Goal: Transaction & Acquisition: Purchase product/service

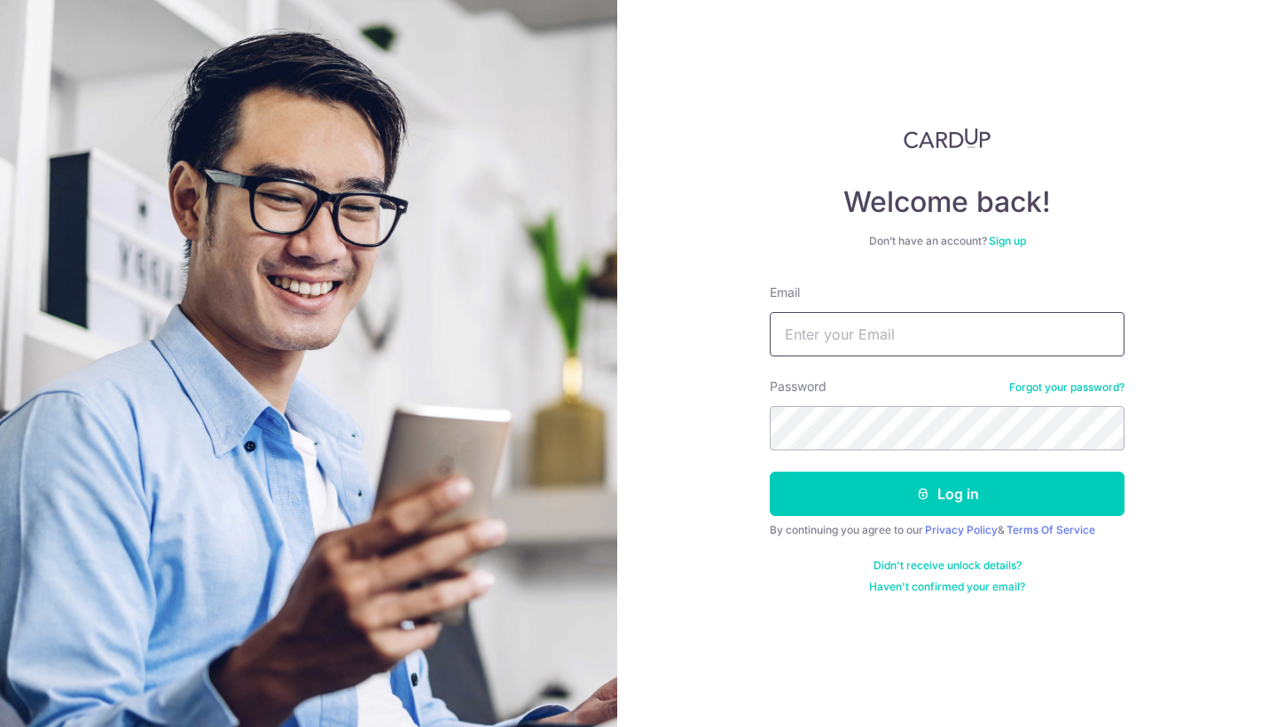
paste input "leon@boxgreen.co"
type input "leon@boxgreen.co"
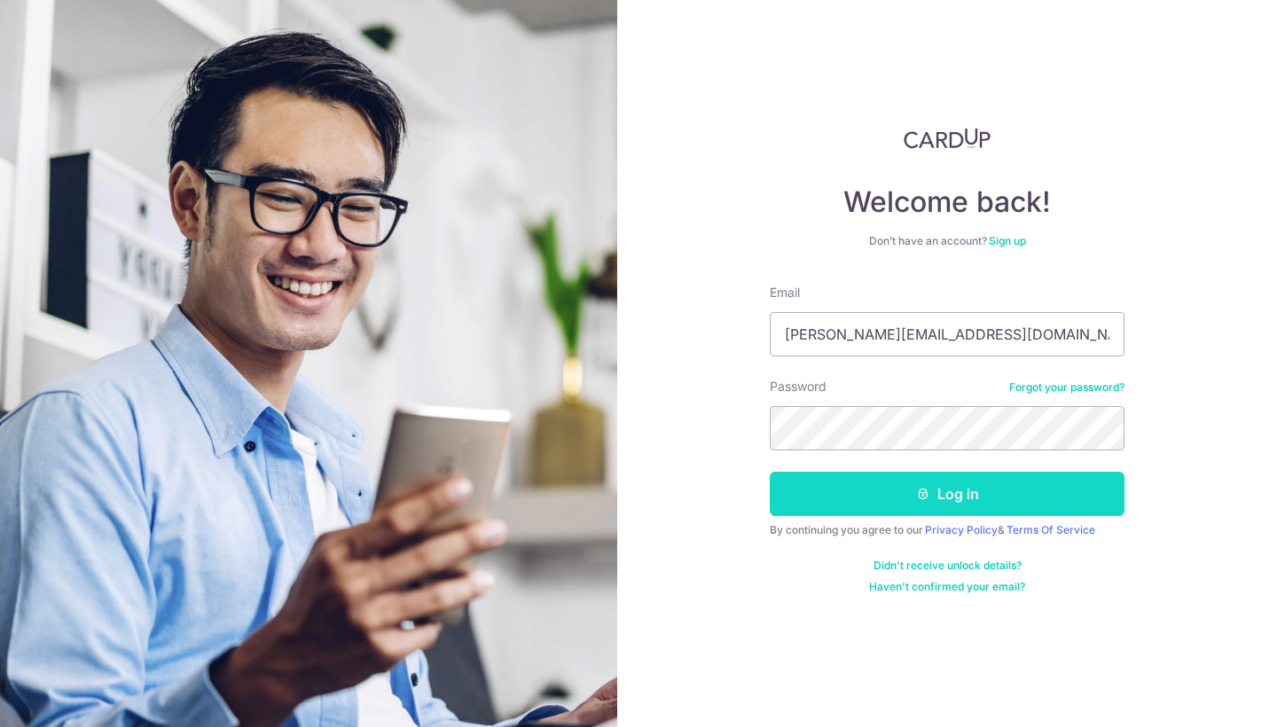
click at [878, 489] on button "Log in" at bounding box center [947, 494] width 355 height 44
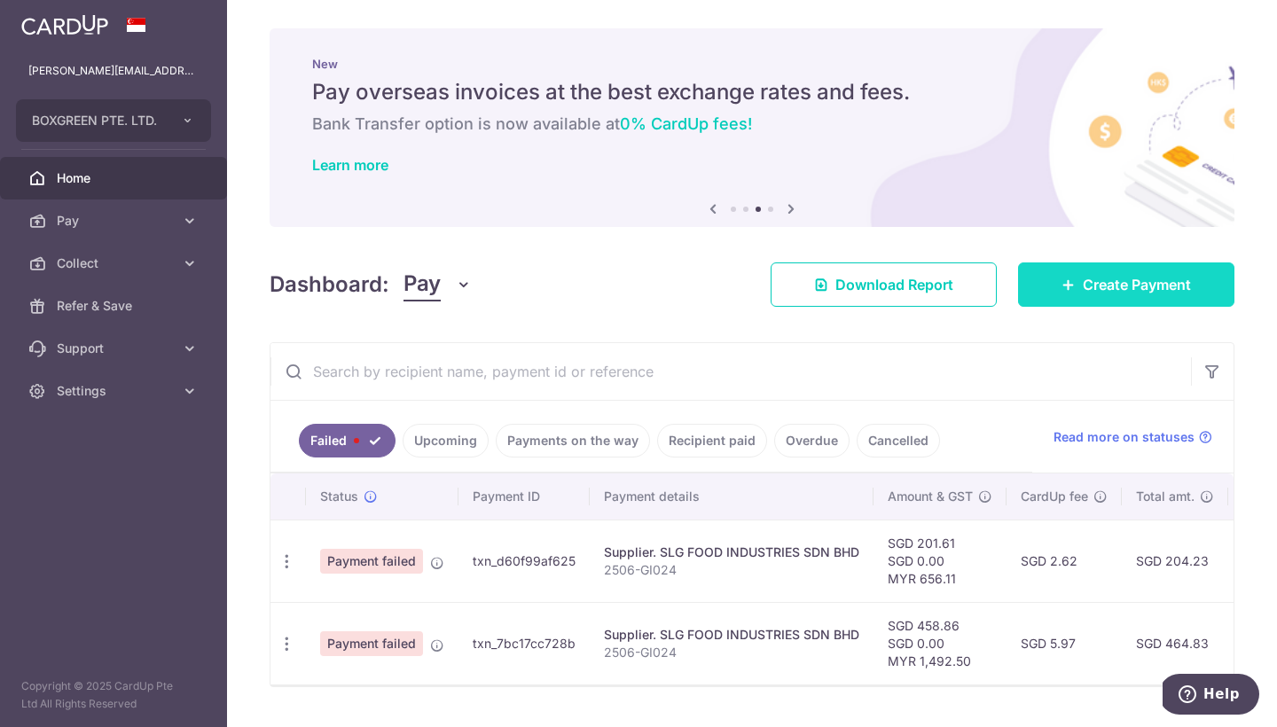
click at [1066, 273] on link "Create Payment" at bounding box center [1126, 285] width 216 height 44
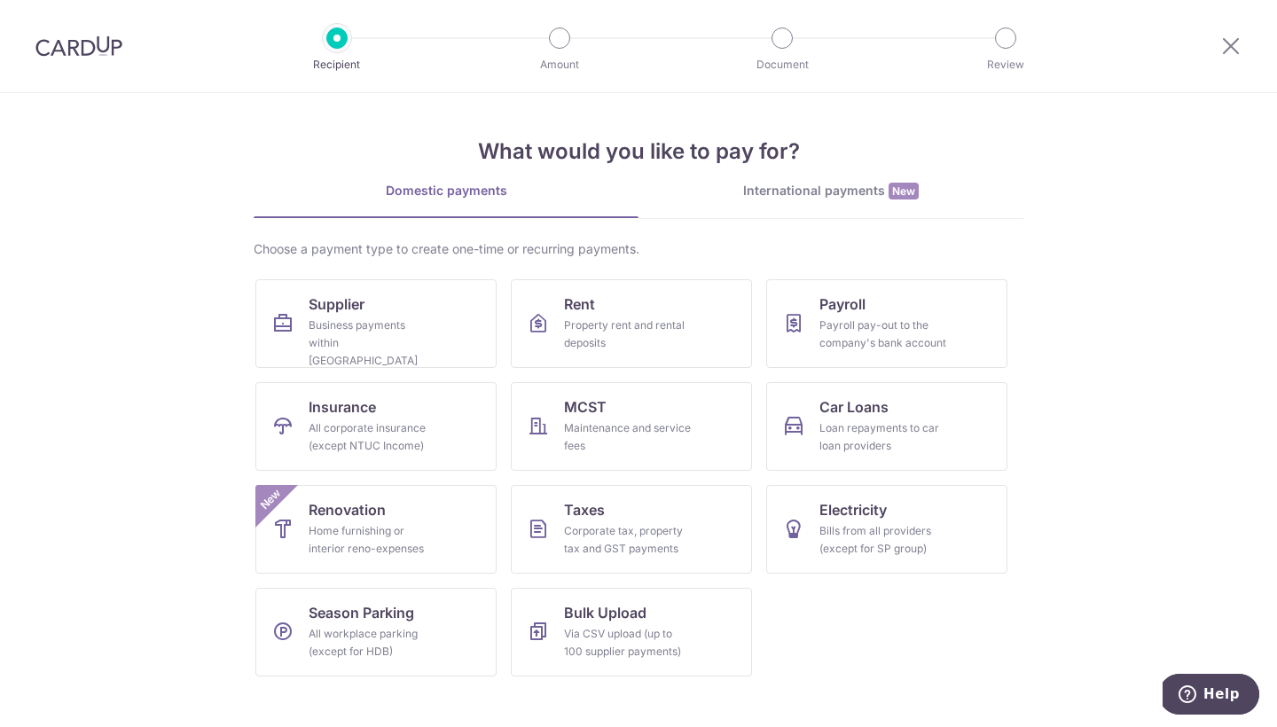
click at [799, 193] on div "International payments New" at bounding box center [831, 191] width 385 height 19
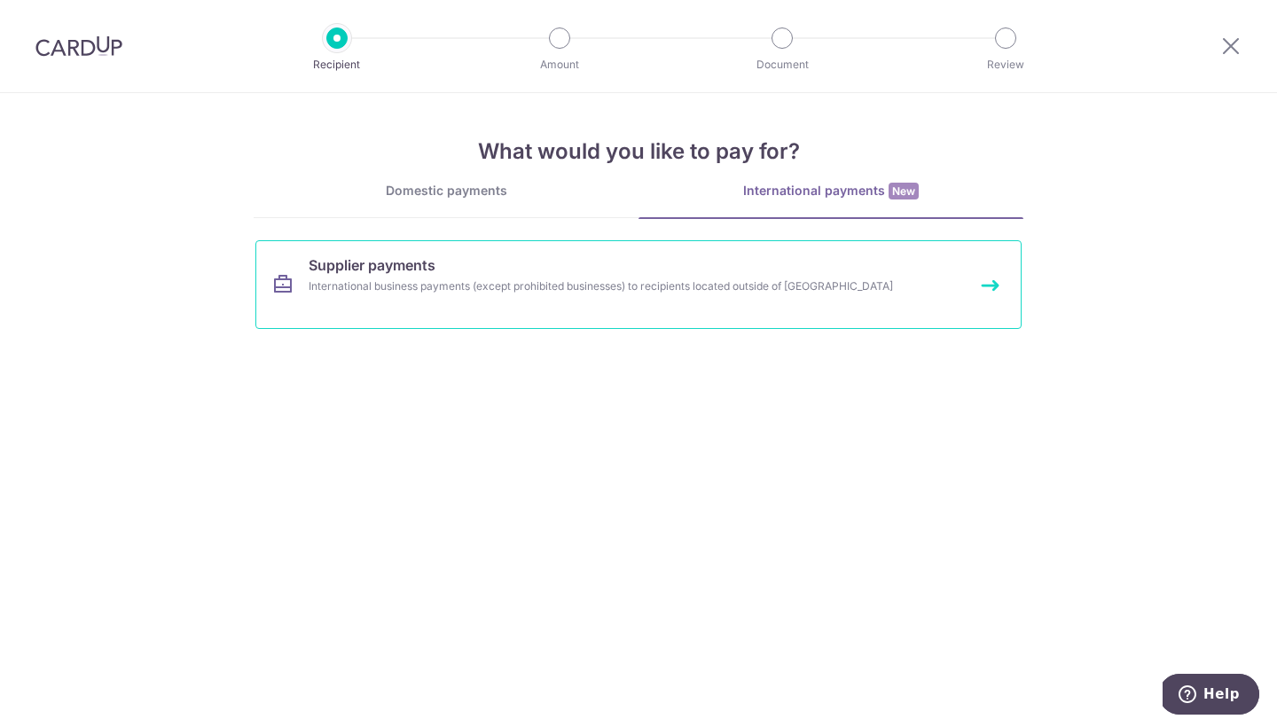
click at [614, 263] on link "Supplier payments International business payments (except prohibited businesses…" at bounding box center [638, 284] width 766 height 89
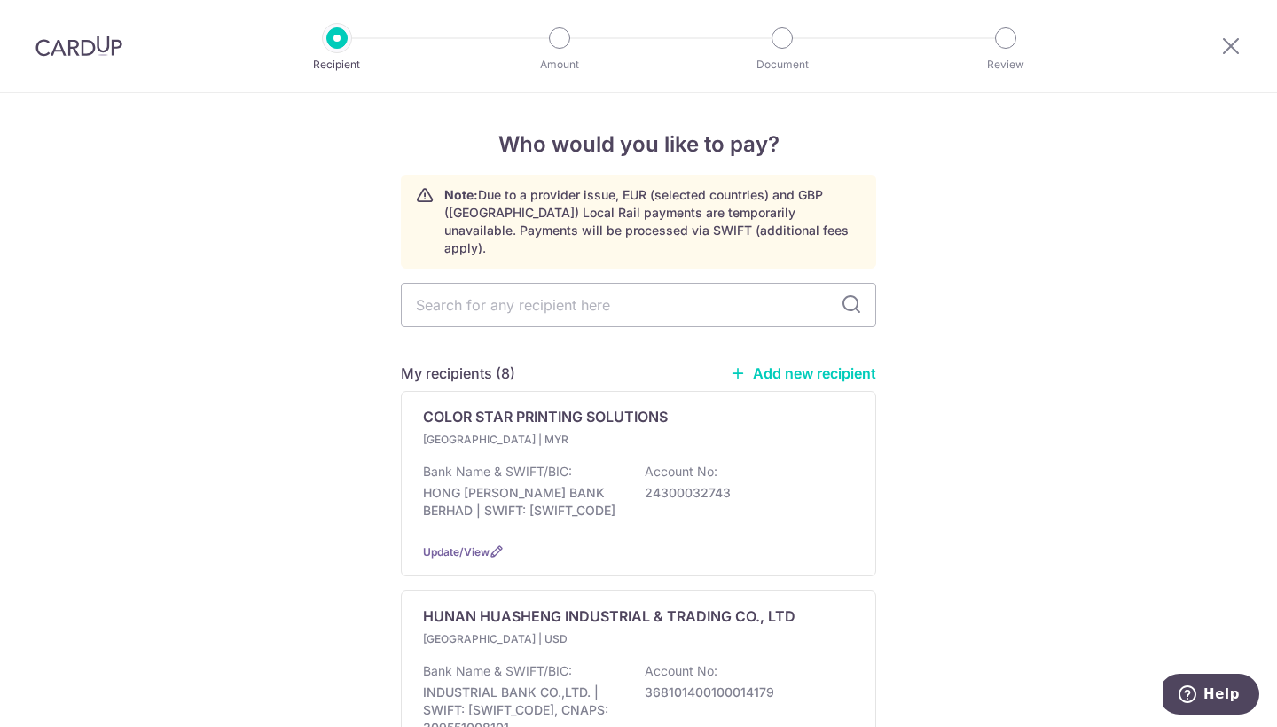
click at [777, 365] on link "Add new recipient" at bounding box center [803, 374] width 146 height 18
select select
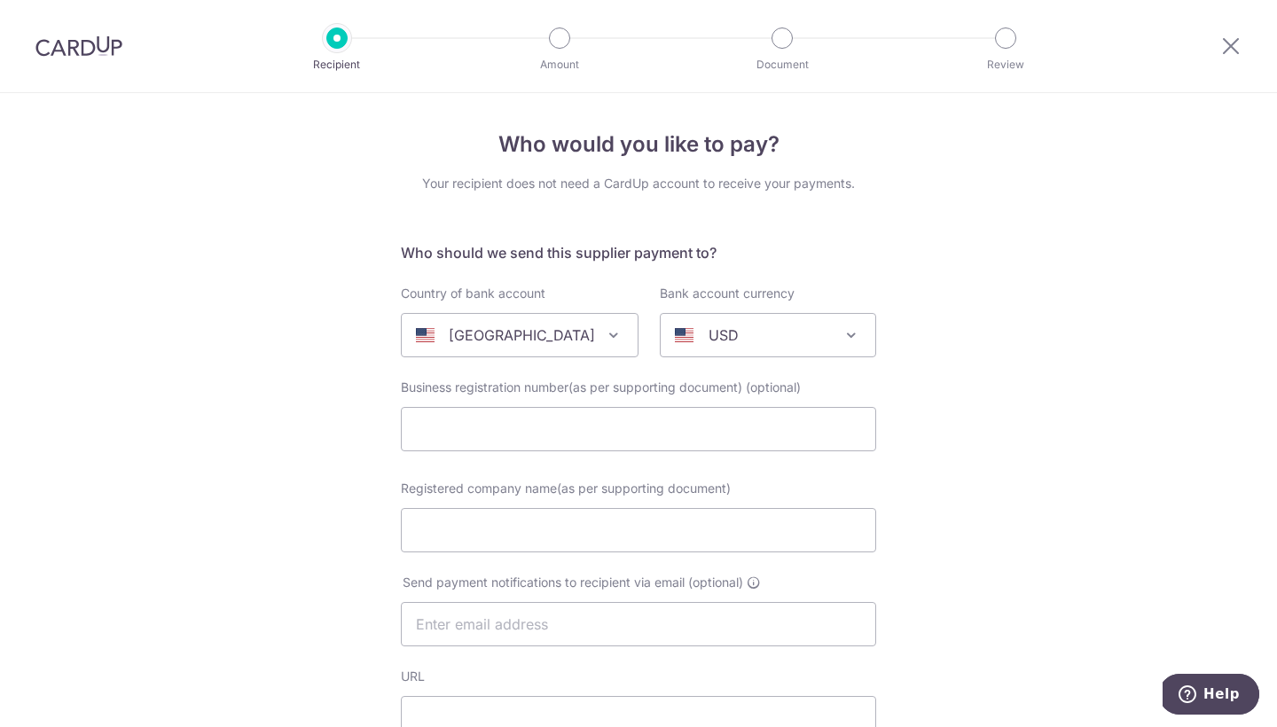
click at [603, 338] on span at bounding box center [613, 335] width 21 height 21
type input "mala"
select select "159"
select select "[GEOGRAPHIC_DATA]"
select select
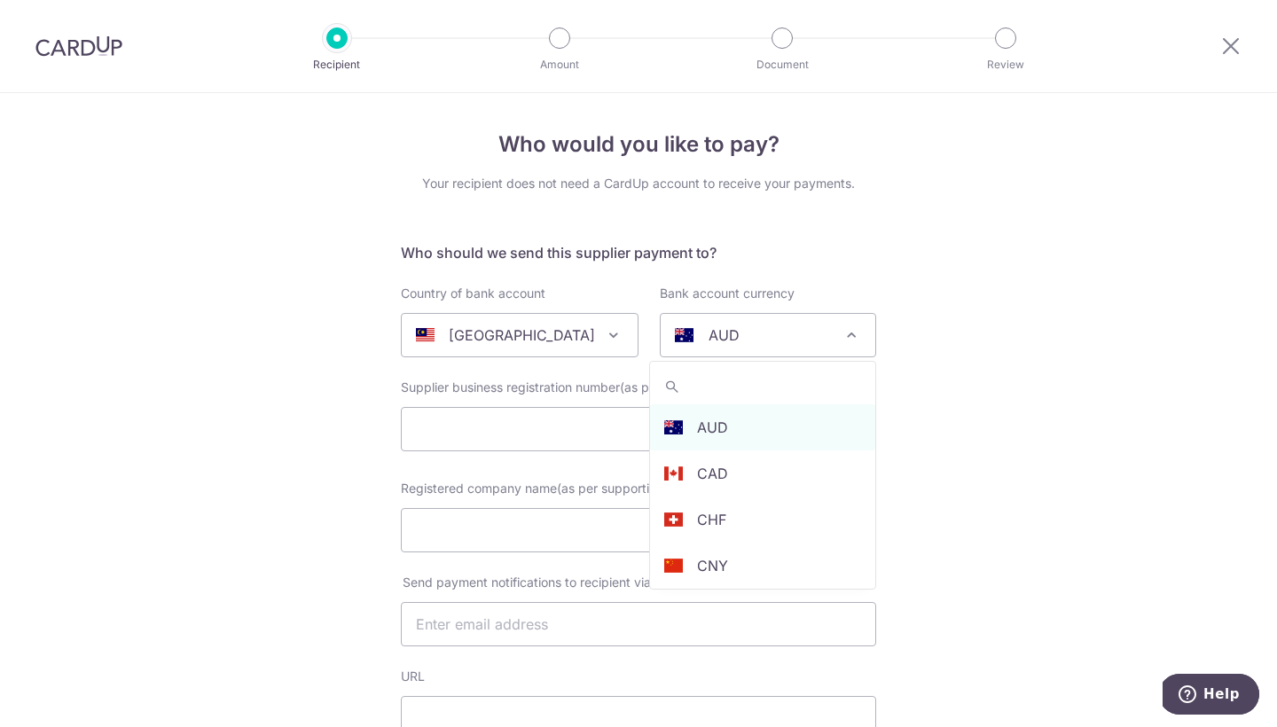
click at [737, 327] on div "AUD" at bounding box center [754, 335] width 158 height 21
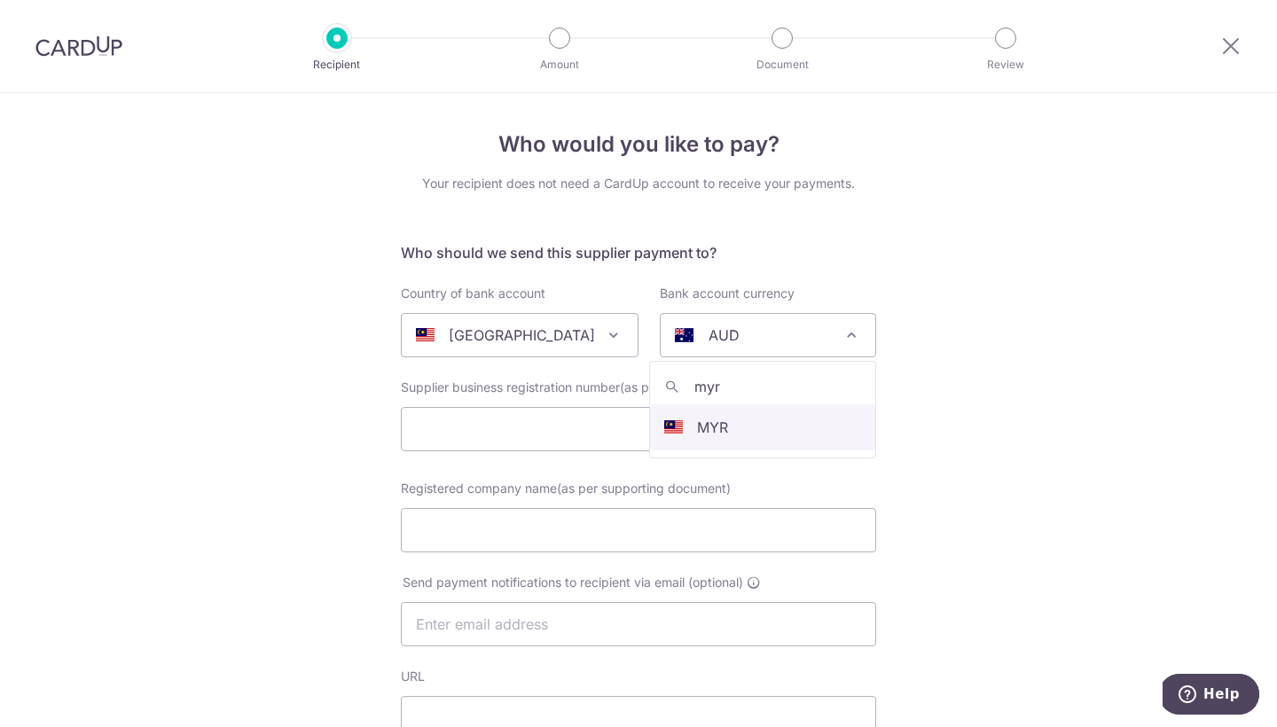
type input "myr"
select select "4"
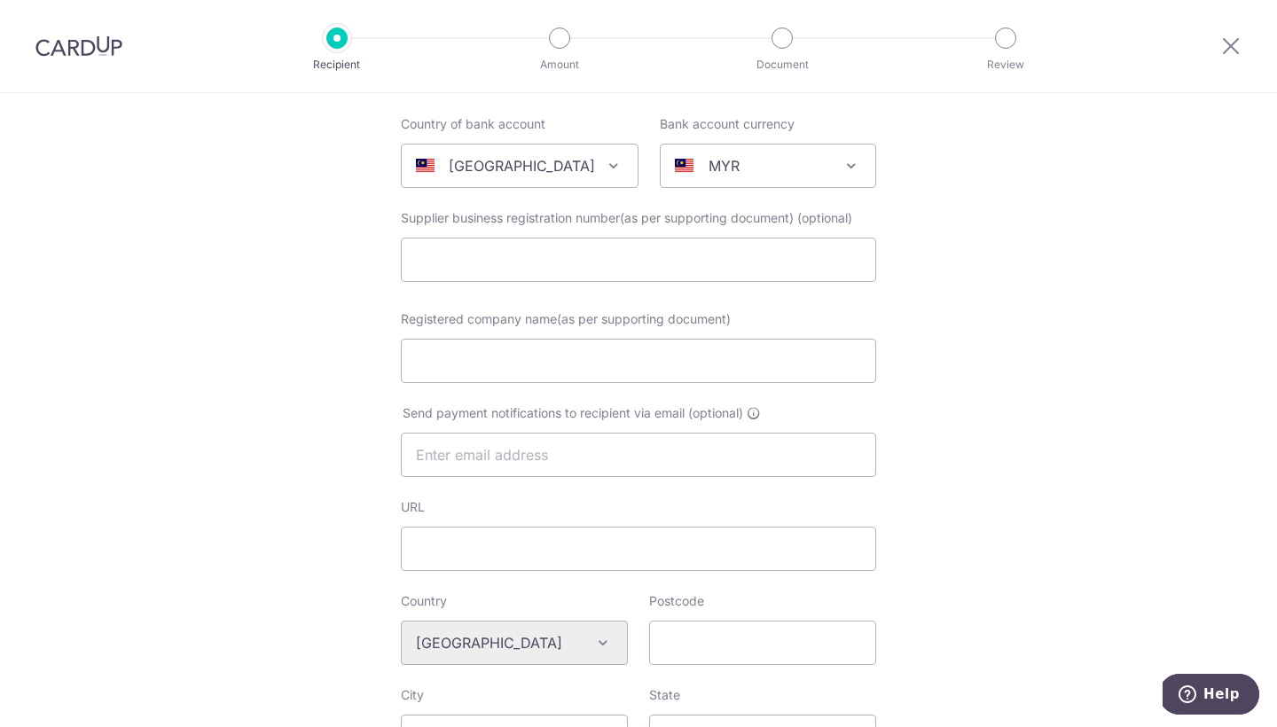
scroll to position [225, 0]
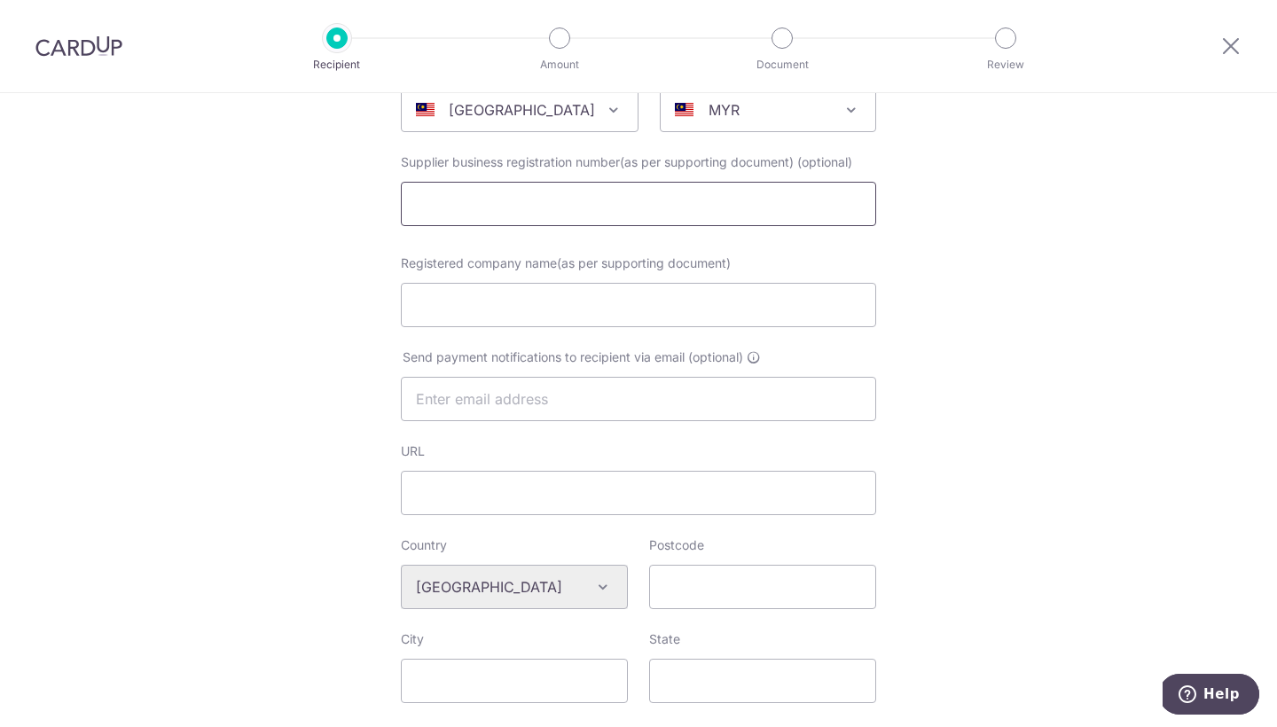
paste input "9S CREATION SDN BHD"
type input "9S CREATION SDN BHD"
paste input "9S CREATION SDN BHD"
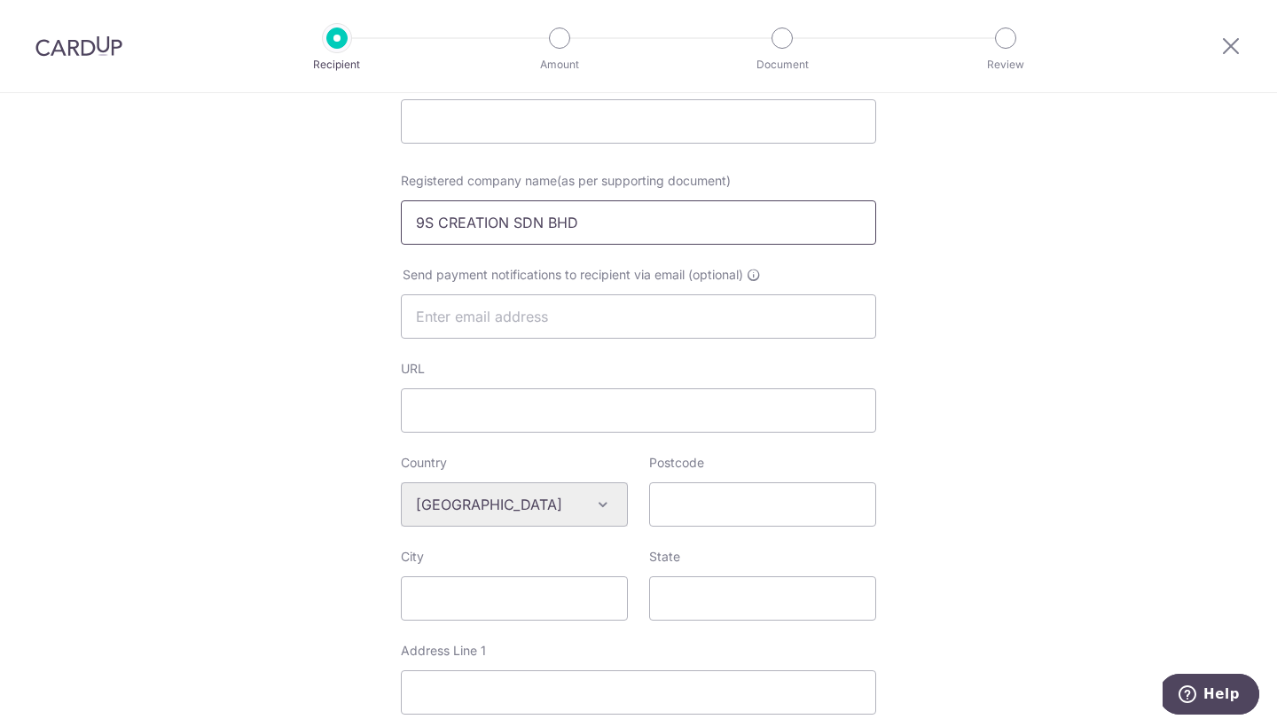
scroll to position [310, 0]
type input "9S CREATION SDN BHD"
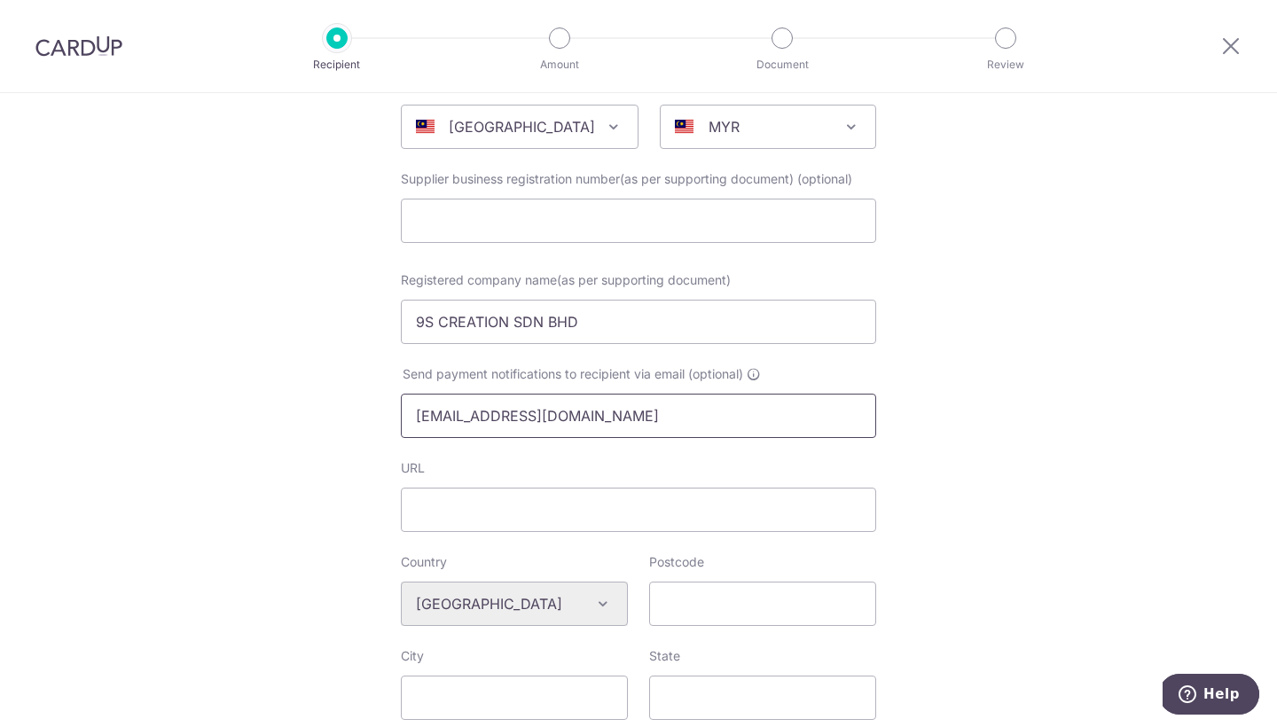
scroll to position [189, 0]
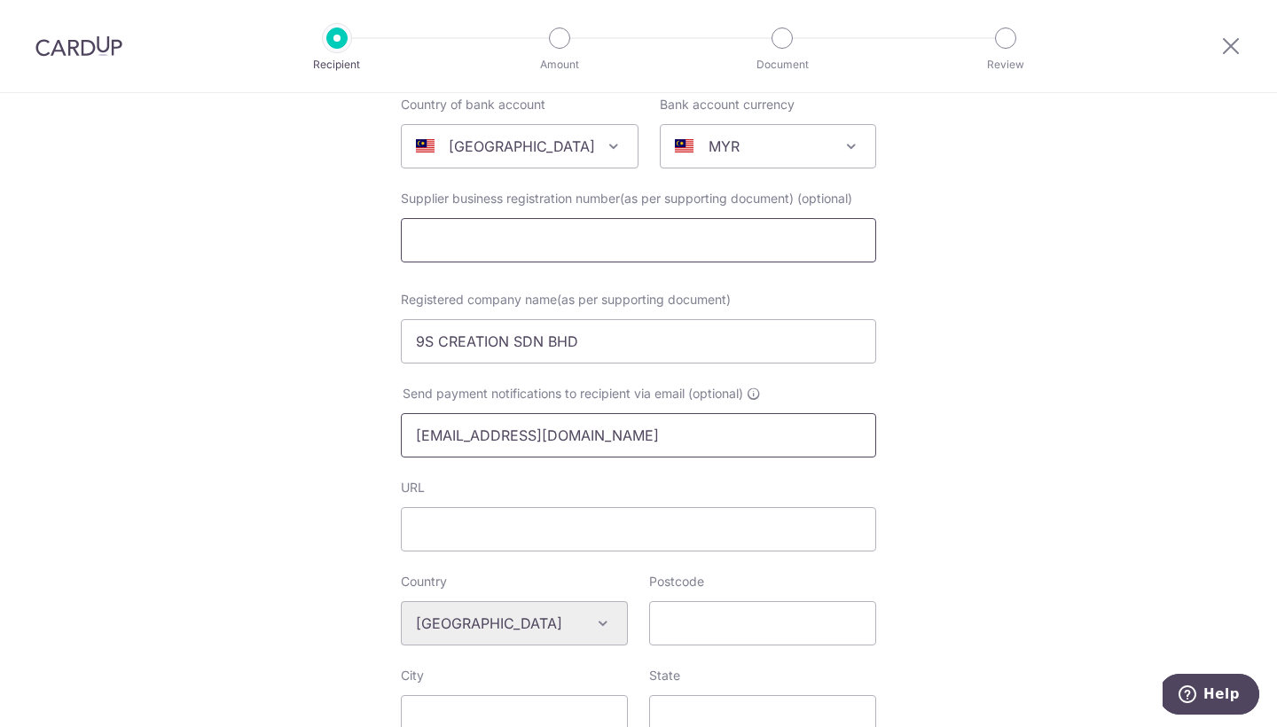
type input "woonchin@boxgreen.co"
click at [512, 231] on input "text" at bounding box center [638, 240] width 475 height 44
type input "v"
paste input "(201101041897"
click at [424, 248] on input "(201101041897" at bounding box center [638, 240] width 475 height 44
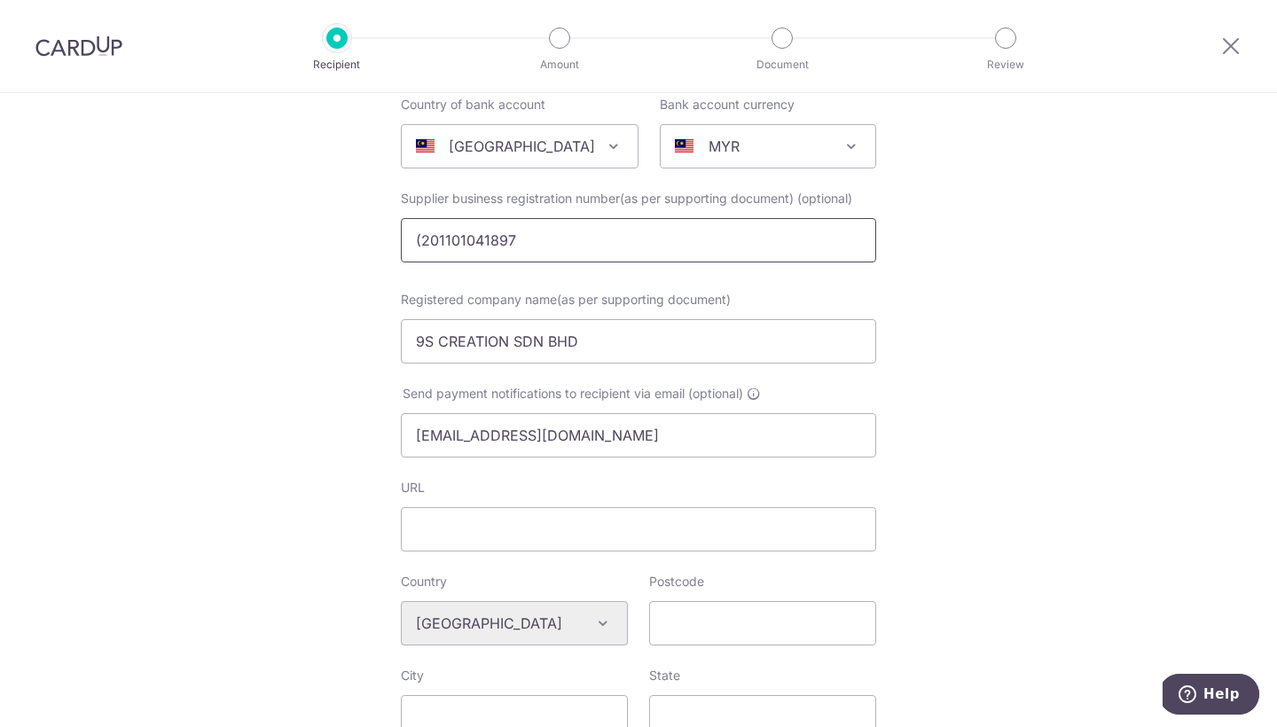
type input "201101041897"
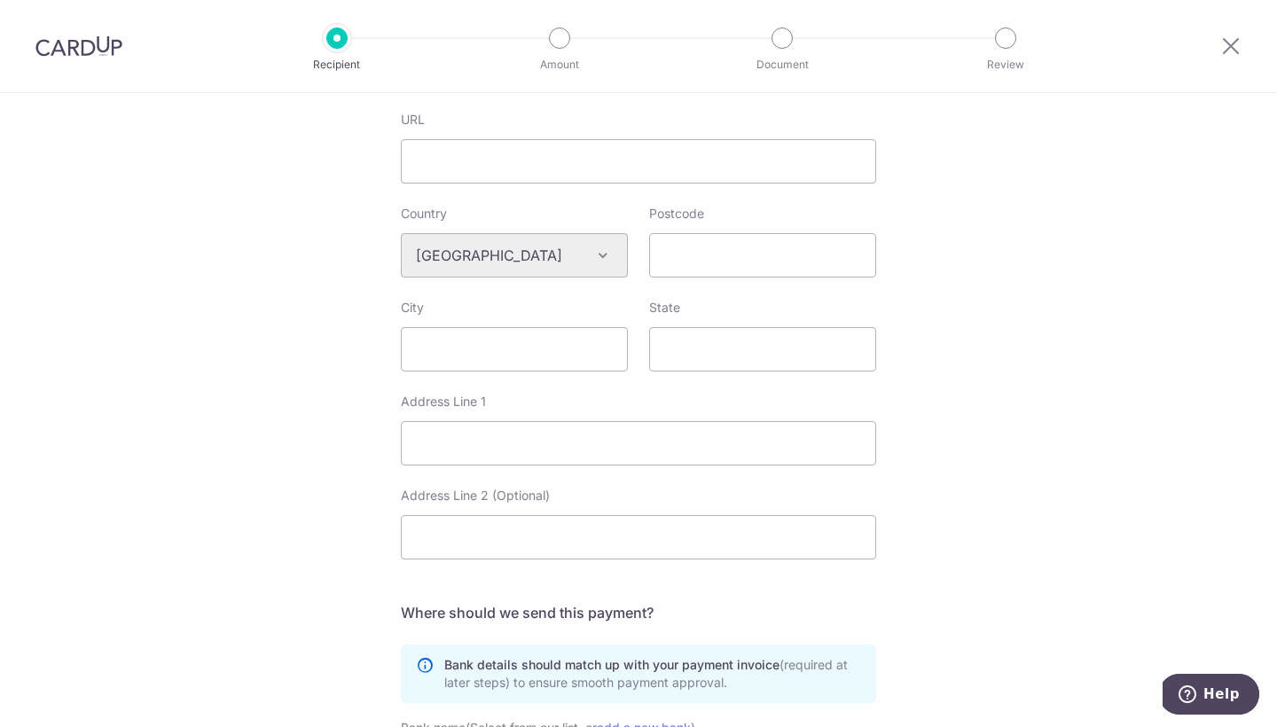
scroll to position [558, 0]
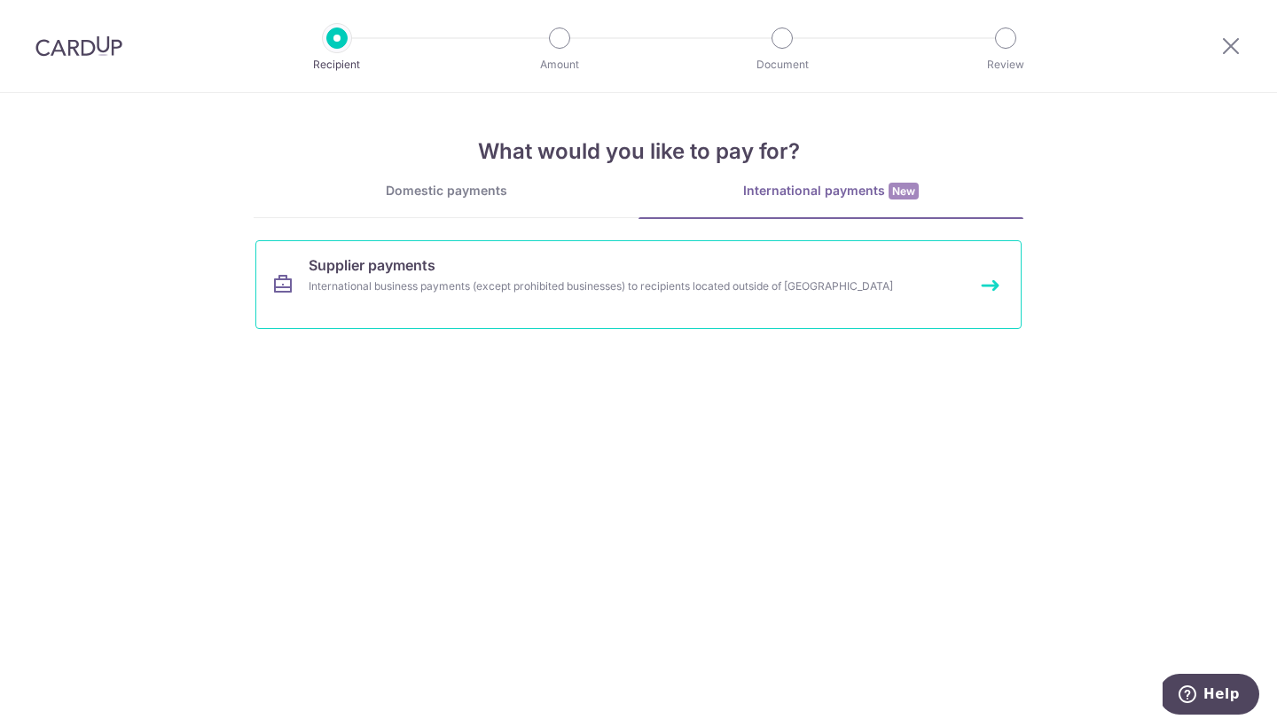
click at [626, 268] on link "Supplier payments International business payments (except prohibited businesses…" at bounding box center [638, 284] width 766 height 89
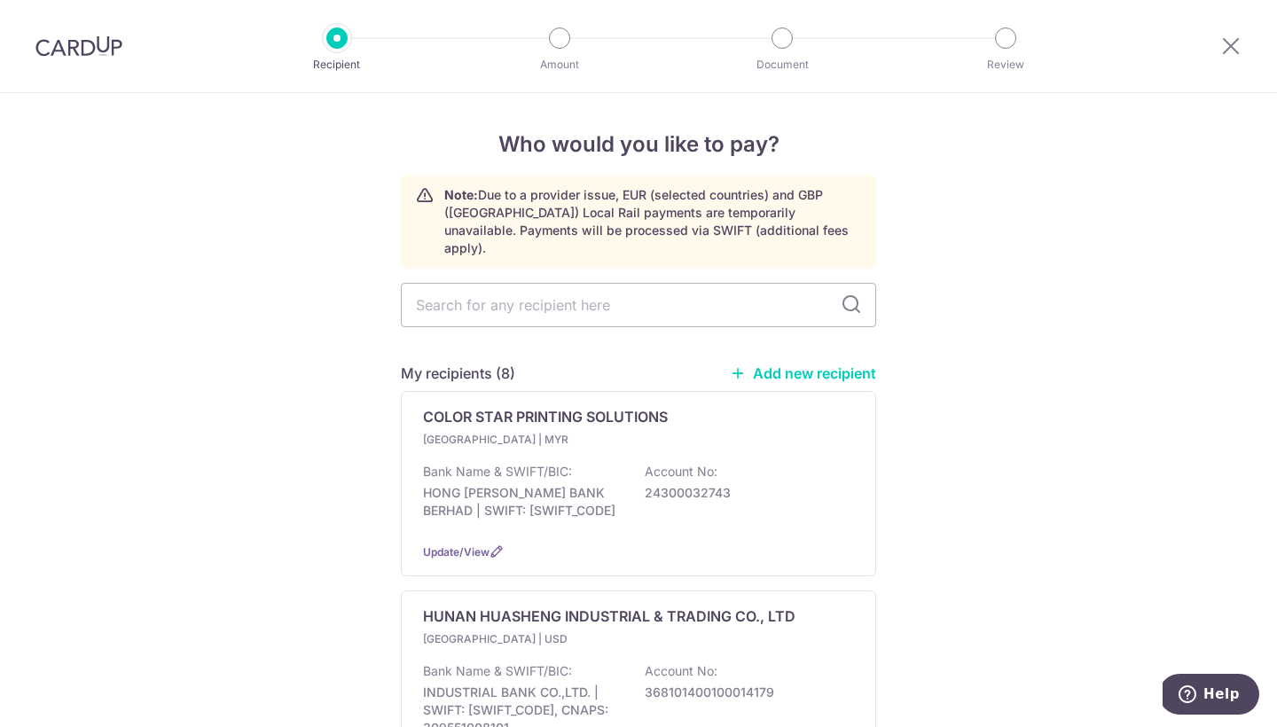
click at [781, 365] on link "Add new recipient" at bounding box center [803, 374] width 146 height 18
select select
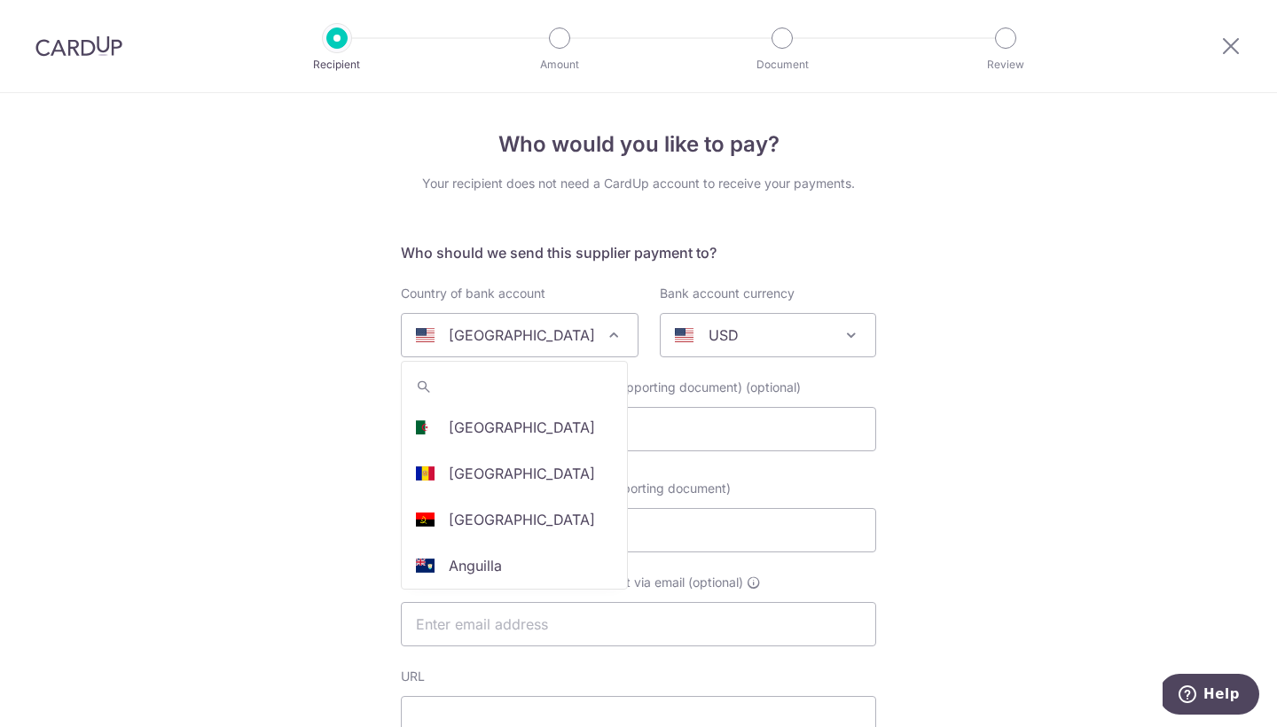
click at [577, 334] on div "[GEOGRAPHIC_DATA]" at bounding box center [505, 335] width 179 height 21
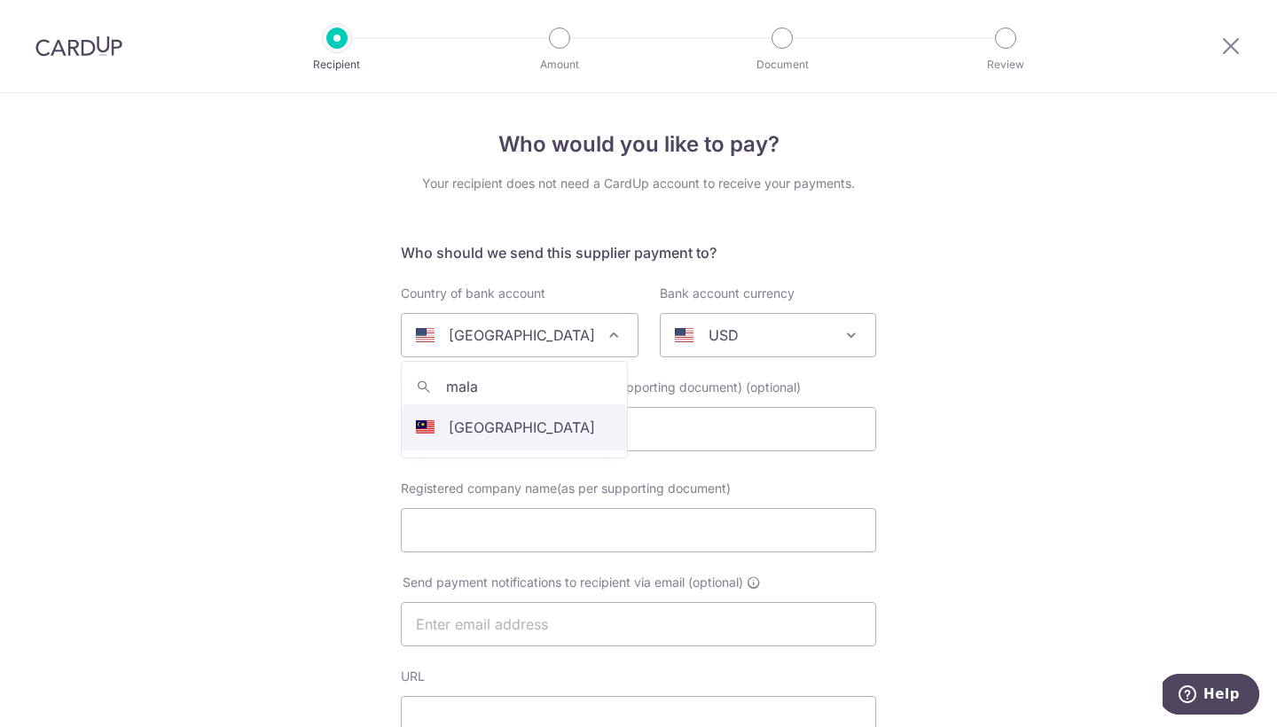
type input "mala"
select select "159"
select select "[GEOGRAPHIC_DATA]"
select select
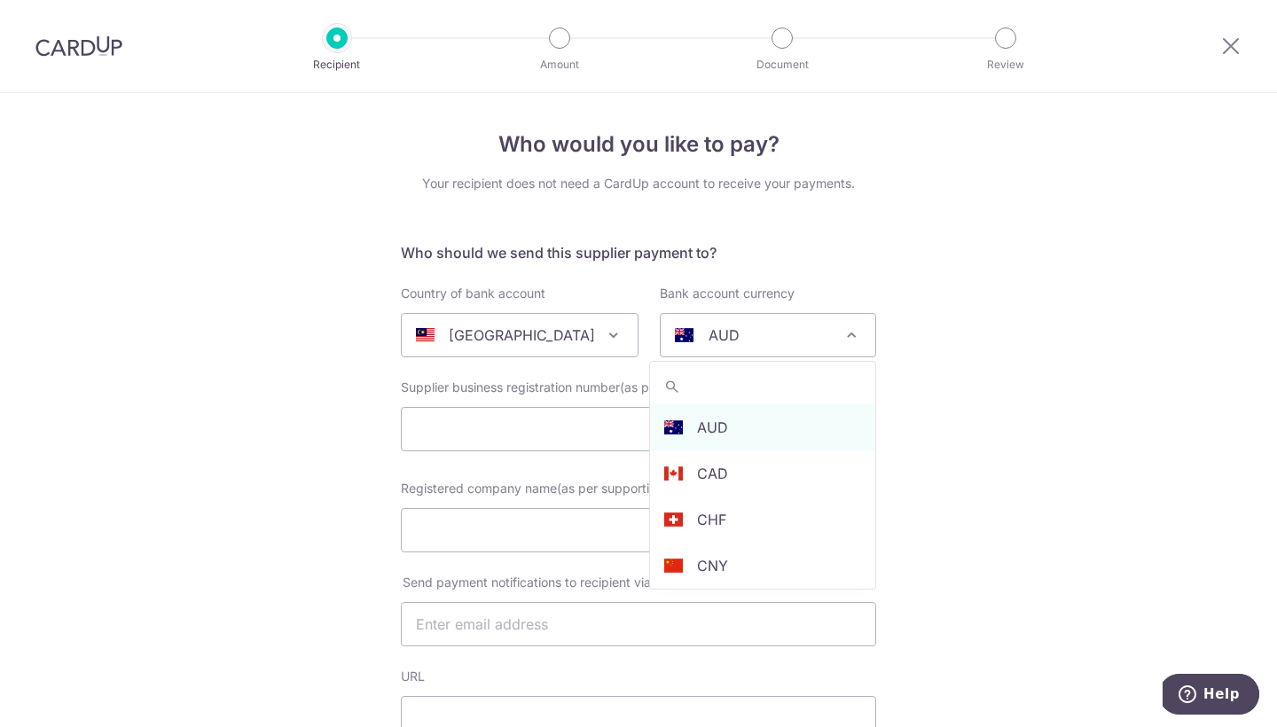
click at [709, 339] on p "AUD" at bounding box center [724, 335] width 31 height 21
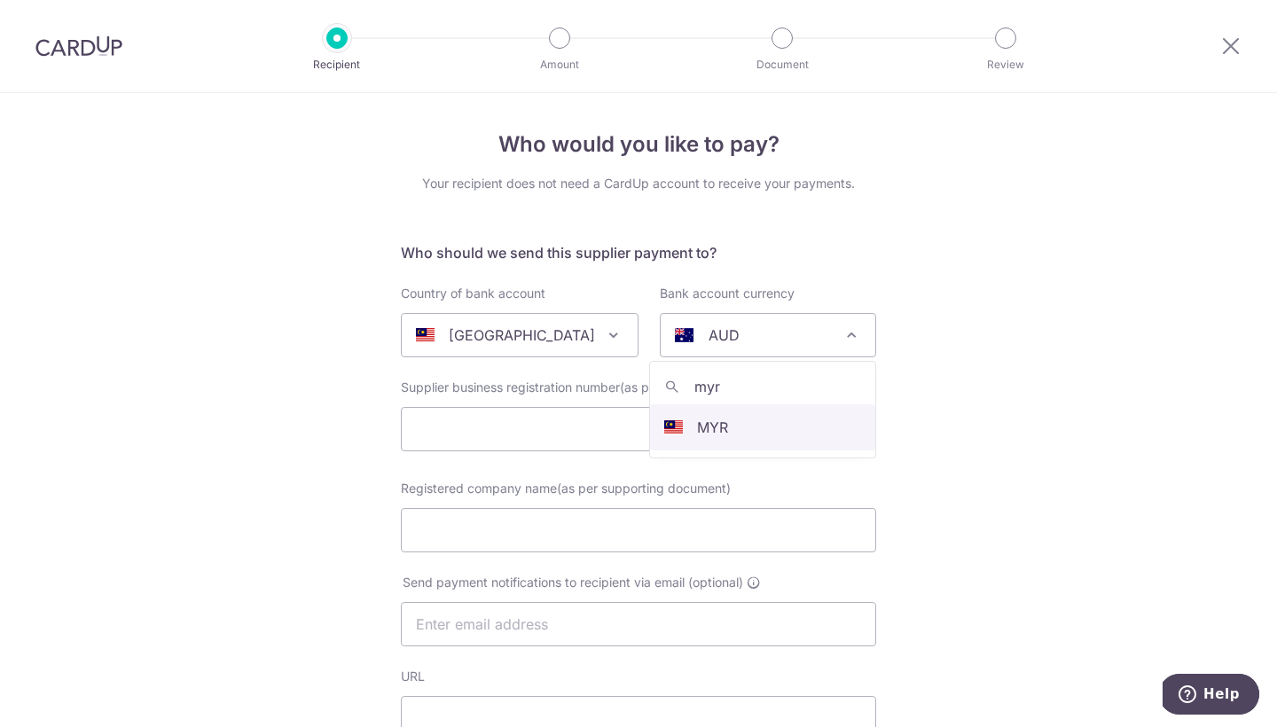
type input "myr"
select select "4"
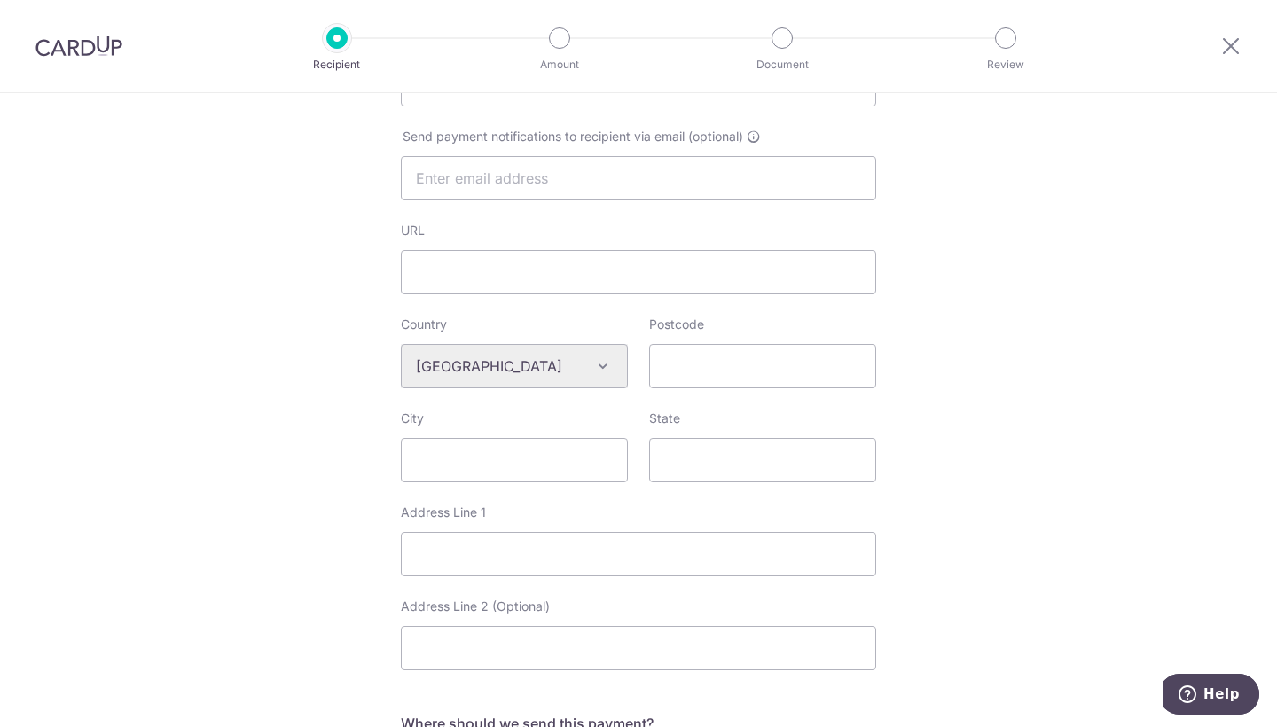
scroll to position [449, 0]
paste input "09608749741"
type input "09608749741"
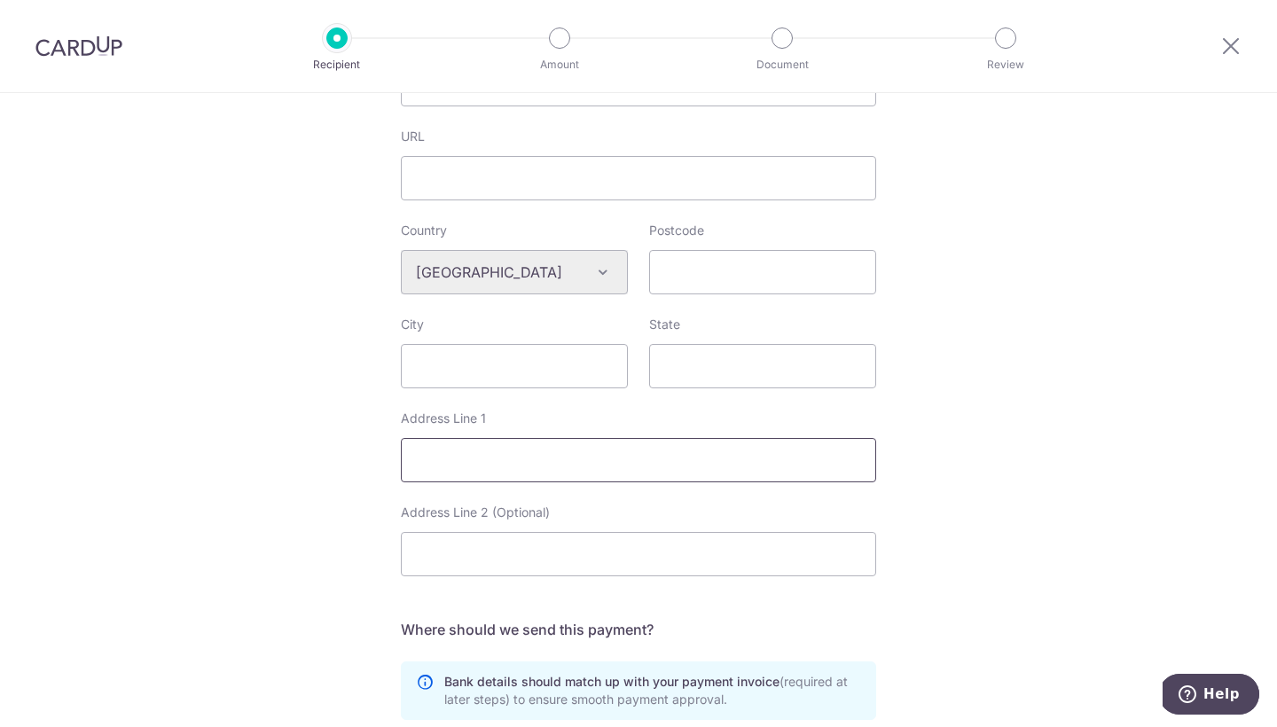
scroll to position [549, 0]
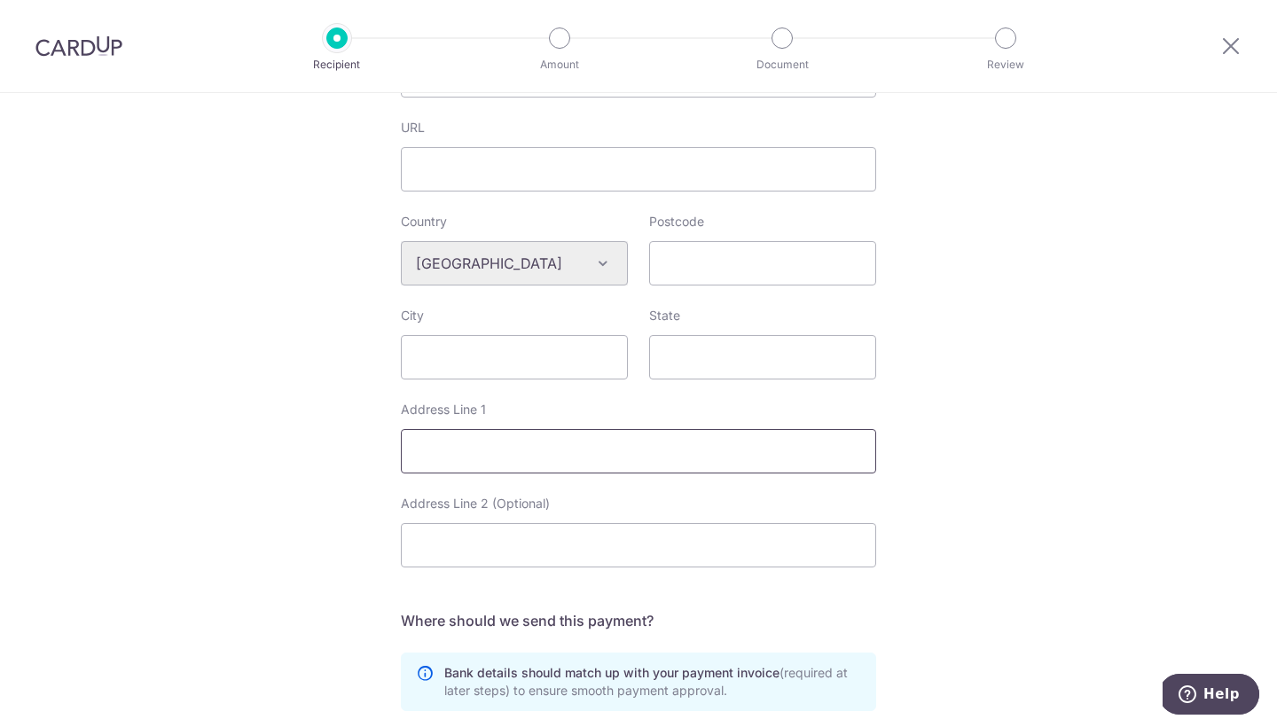
paste input "20, JALAN 13/118B, DESA TUN RAZAK, 56000 KUALA LUMPUR.,"
type input "20, JALAN 13/118B, DESA TUN RAZAK, 56000 KUALA LUMPUR.,"
type input "56000"
paste input "Desa Tun Razak"
type input "Desa Tun Razak"
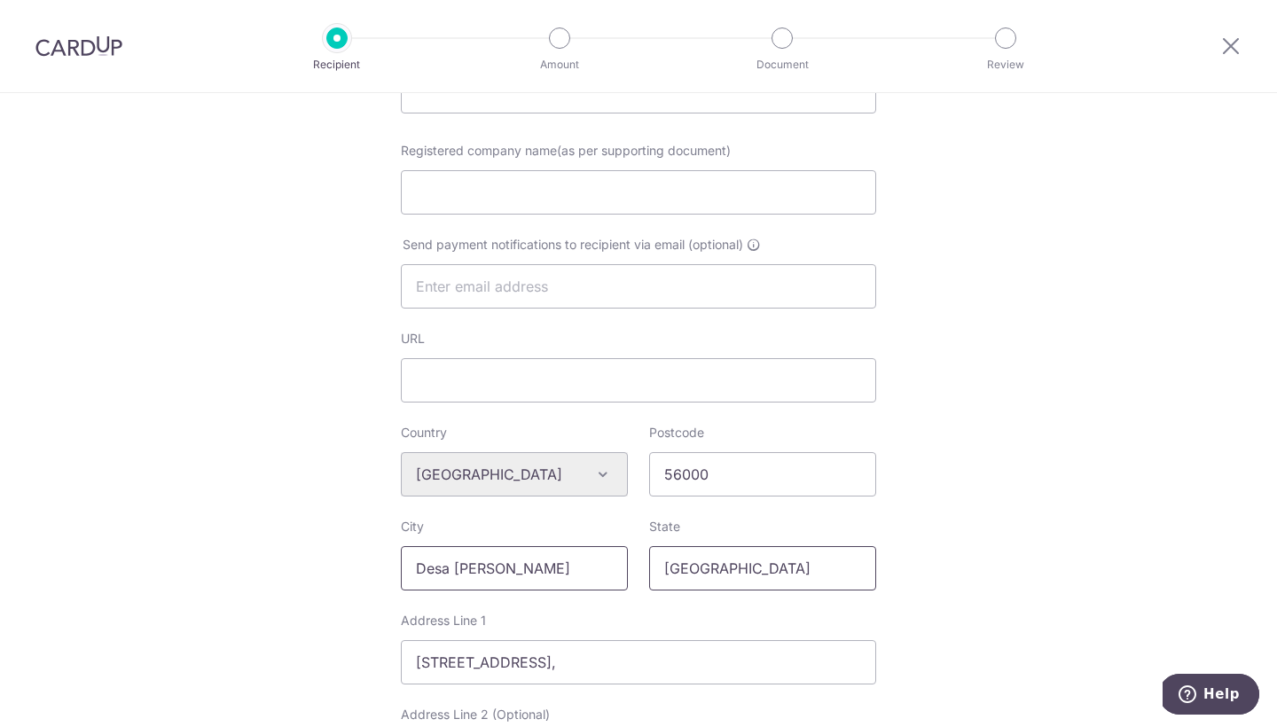
scroll to position [212, 0]
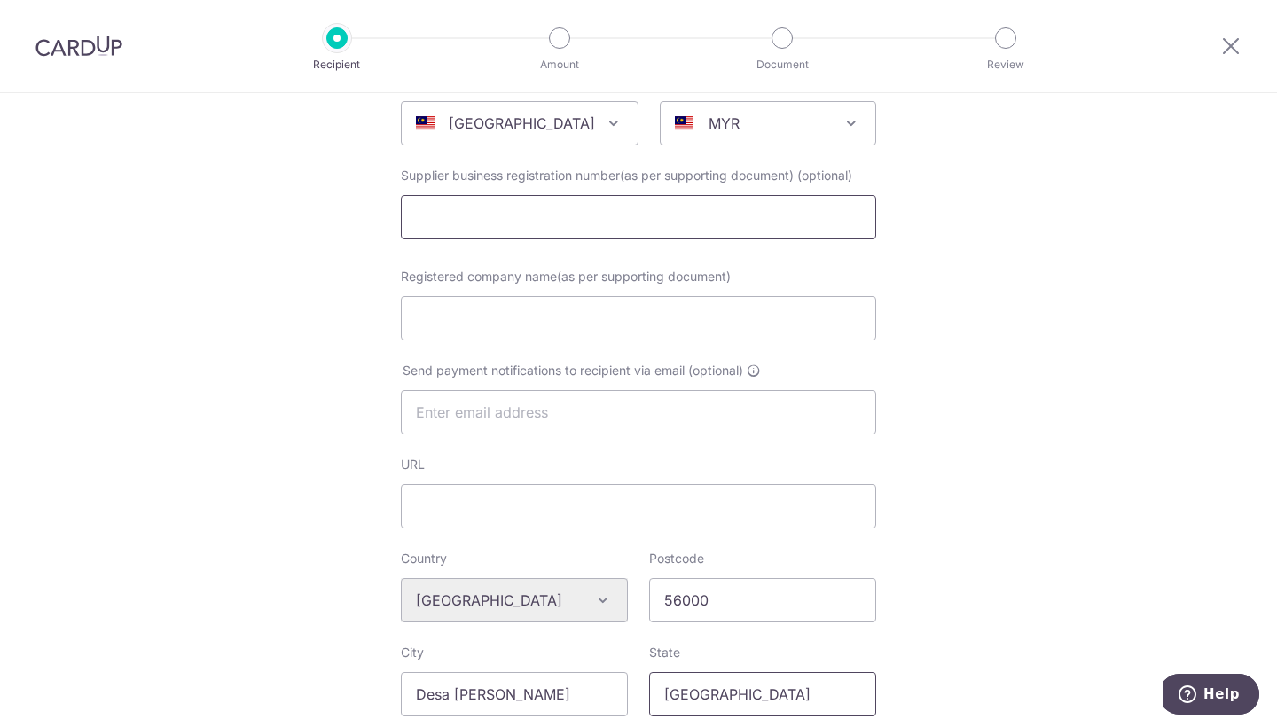
type input "Kuala Lumpur"
click at [623, 216] on input "text" at bounding box center [638, 217] width 475 height 44
paste input "(201101041897"
click at [425, 216] on input "(201101041897" at bounding box center [638, 217] width 475 height 44
type input "201101041897"
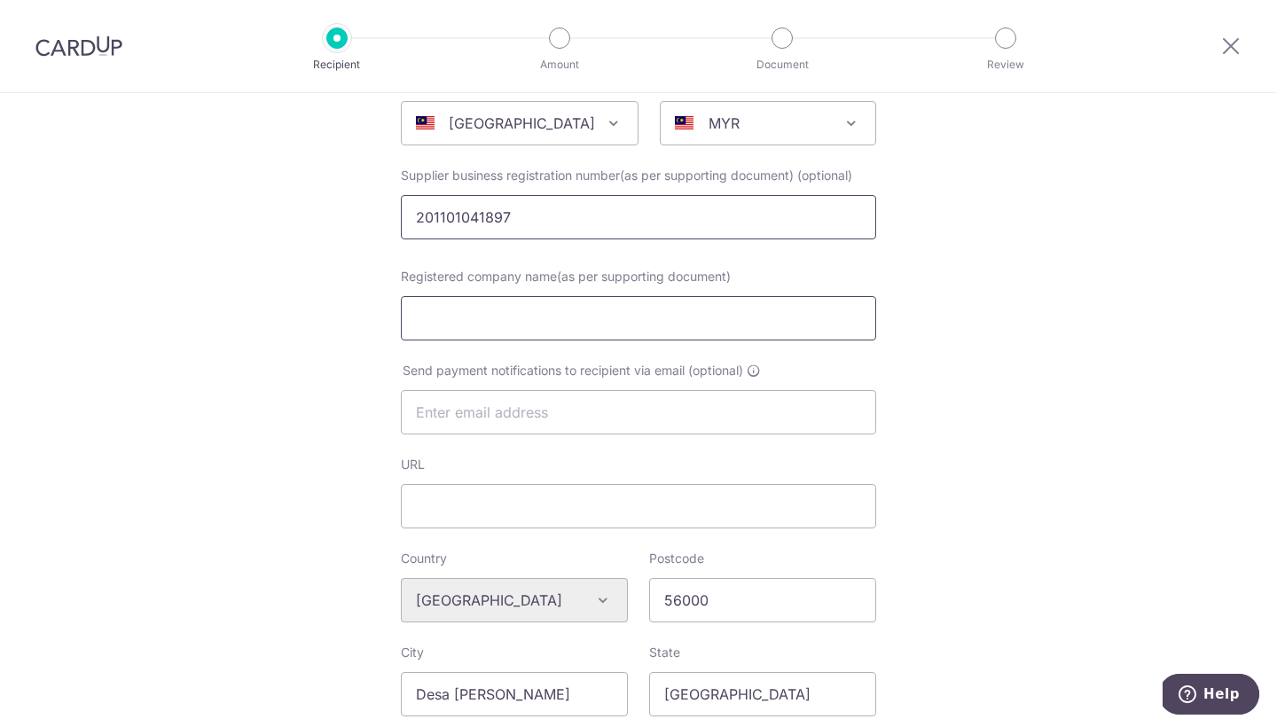
paste input "9S CREATION SDN BHD"
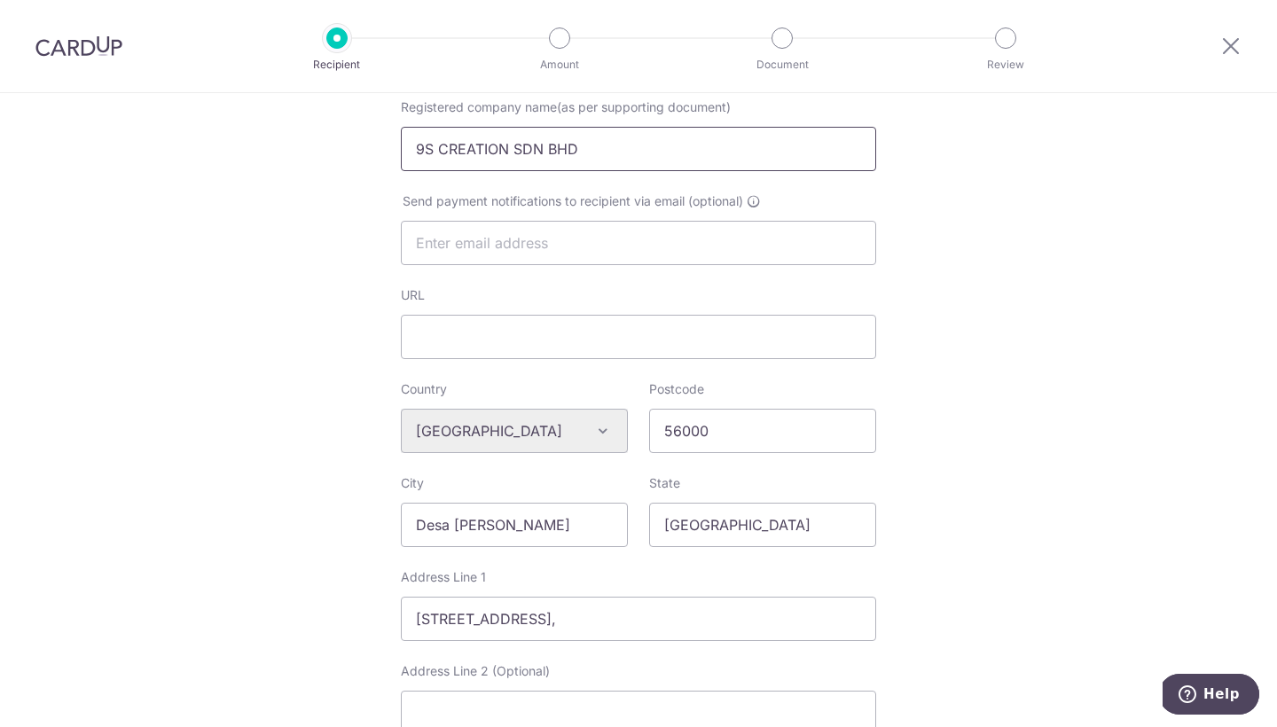
scroll to position [414, 0]
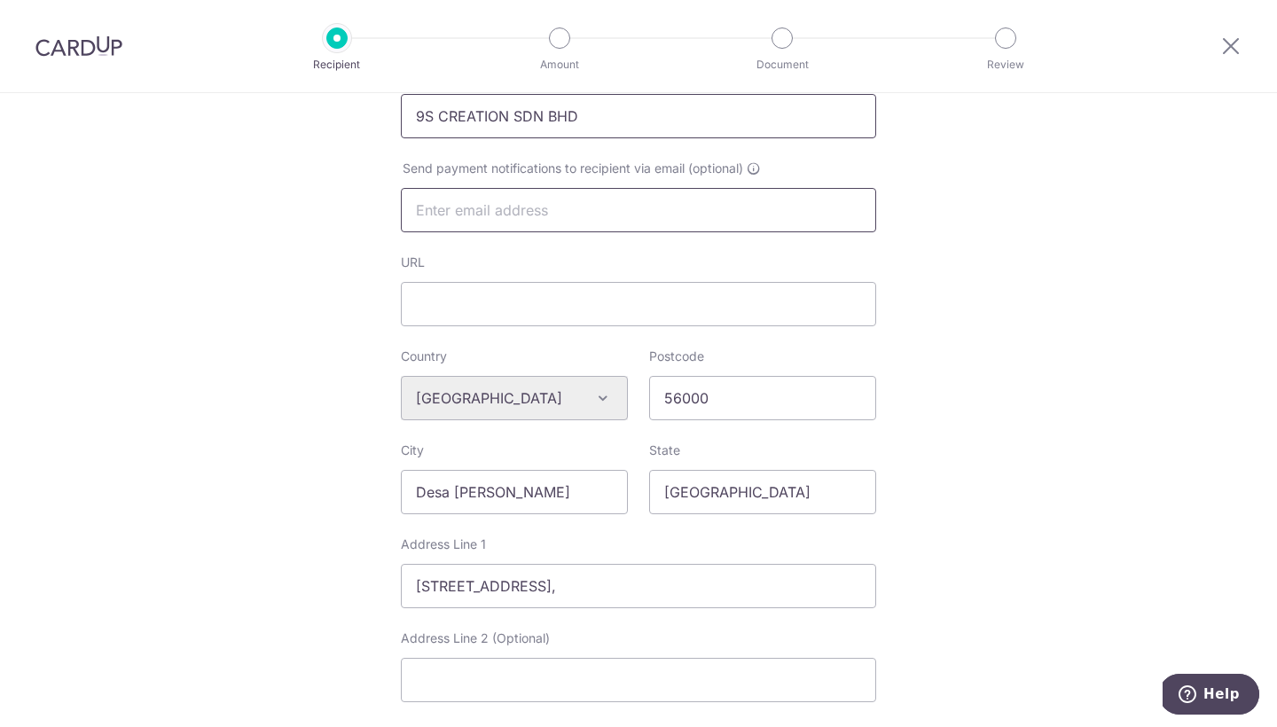
type input "9S CREATION SDN BHD"
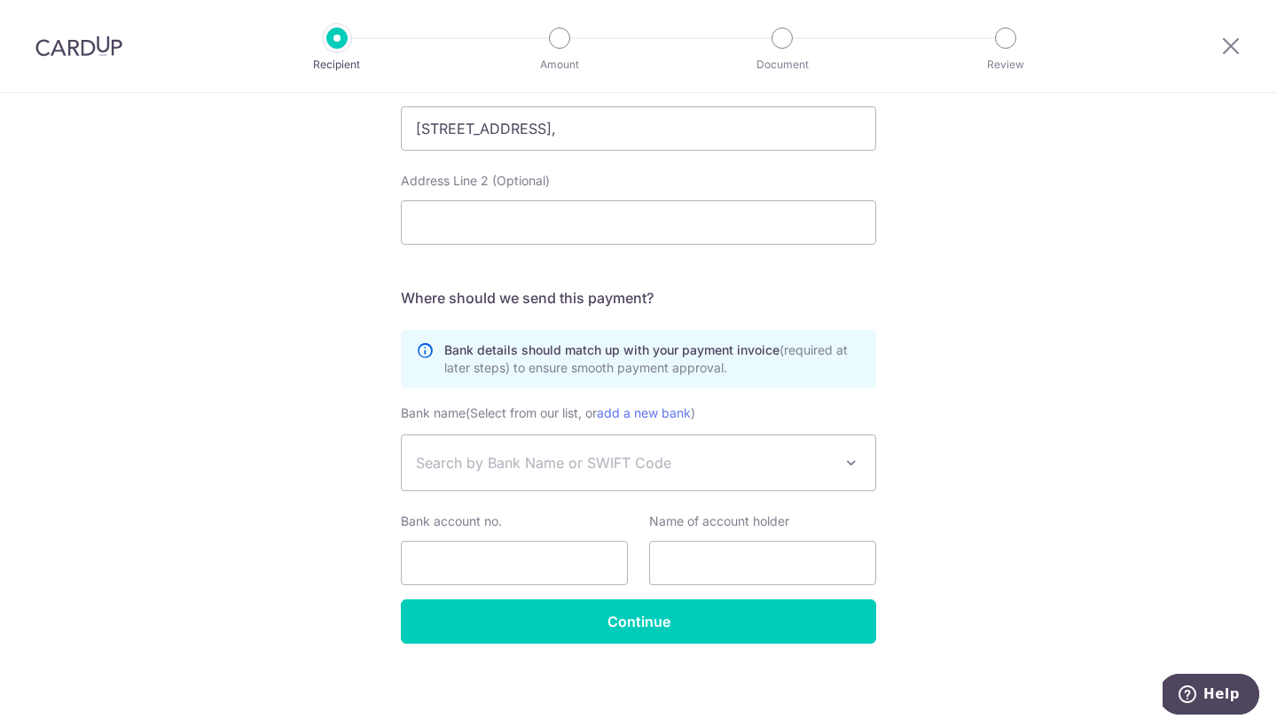
scroll to position [872, 0]
type input "woonchin@boxgreen.co"
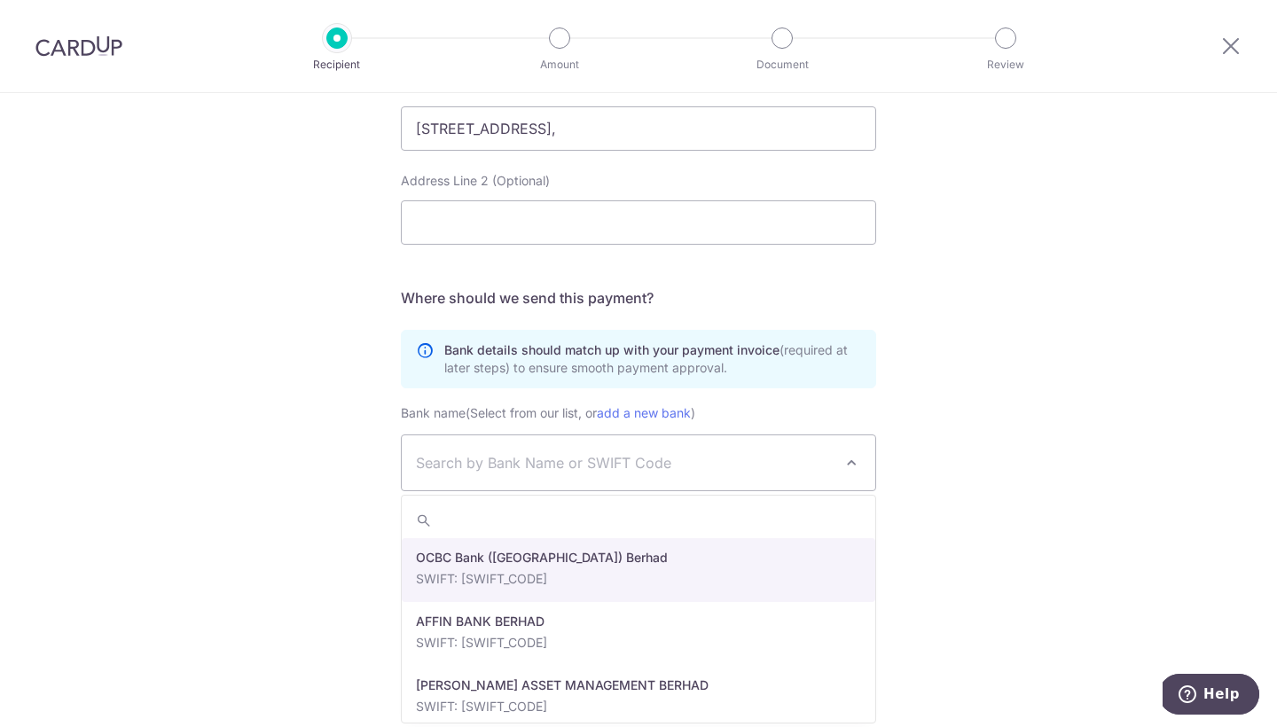
click at [552, 467] on span "Search by Bank Name or SWIFT Code" at bounding box center [624, 462] width 417 height 21
type input "maybank"
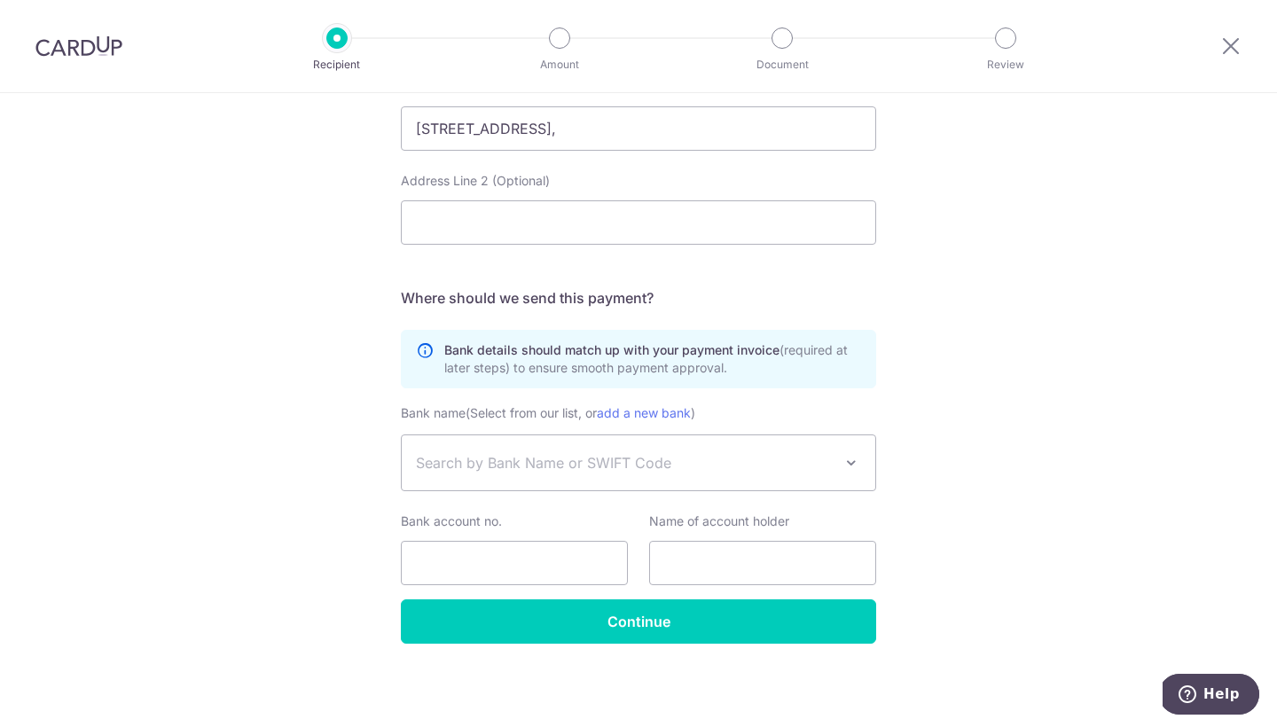
click at [726, 450] on span "Search by Bank Name or SWIFT Code" at bounding box center [639, 463] width 474 height 55
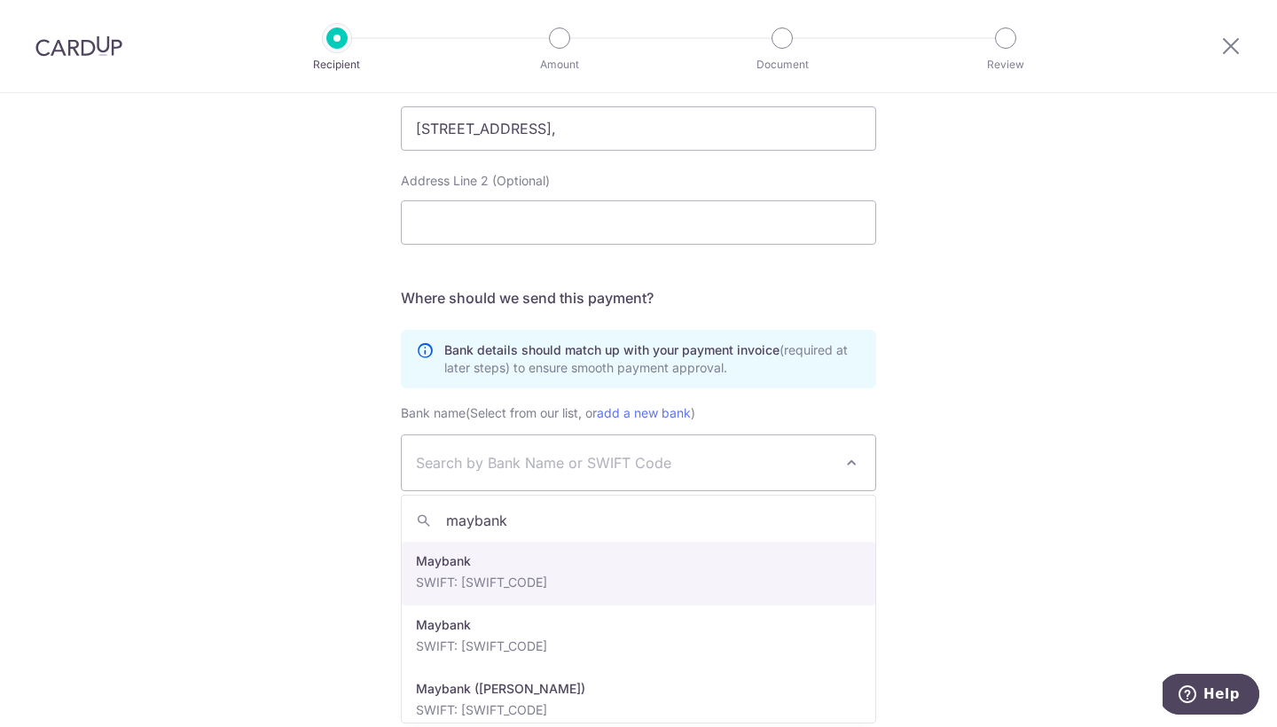
scroll to position [639, 0]
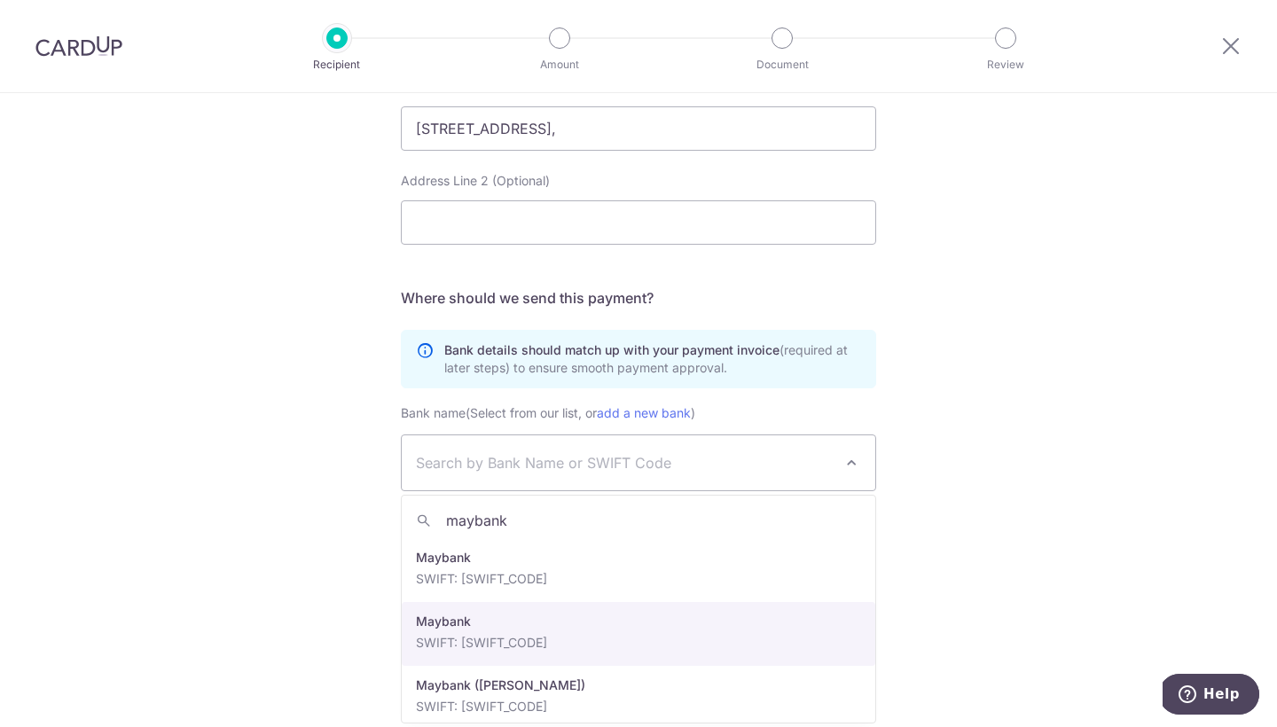
type input "maybank"
select select "44"
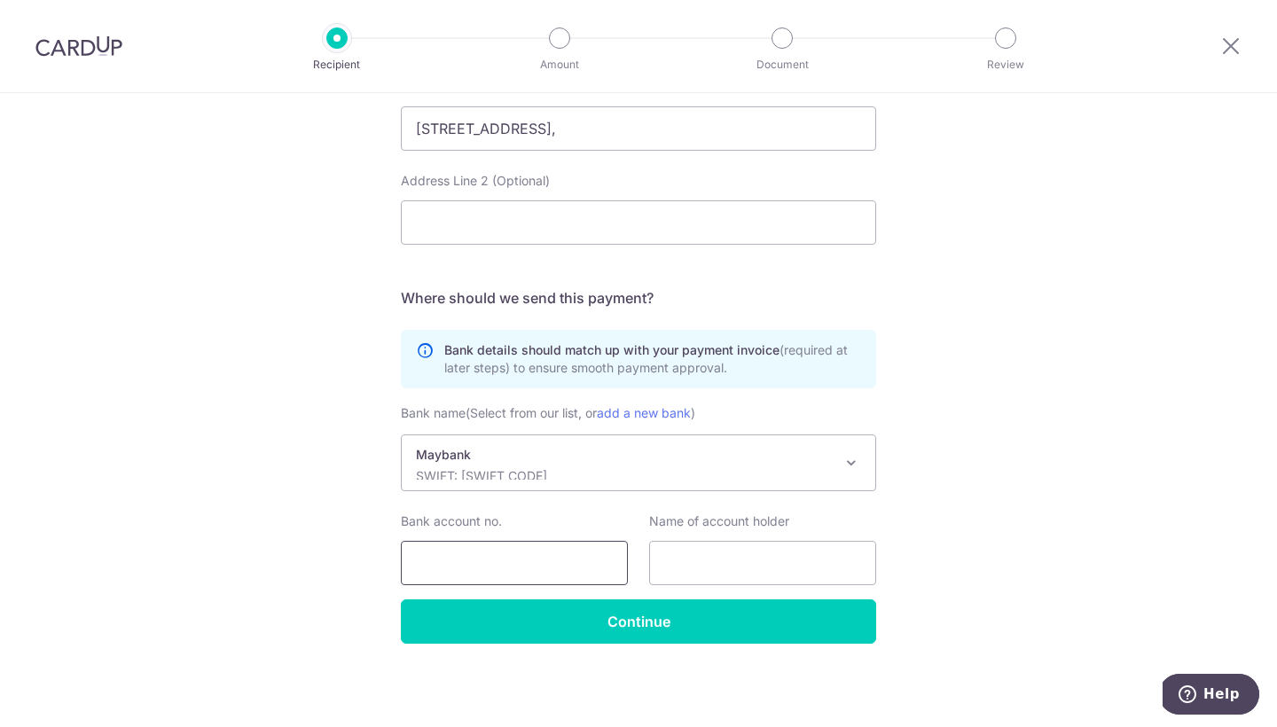
click at [547, 558] on input "Bank account no." at bounding box center [514, 563] width 227 height 44
paste input "5129 8700 0274"
click at [455, 559] on input "5129 87000274" at bounding box center [514, 563] width 227 height 44
type input "512987000274"
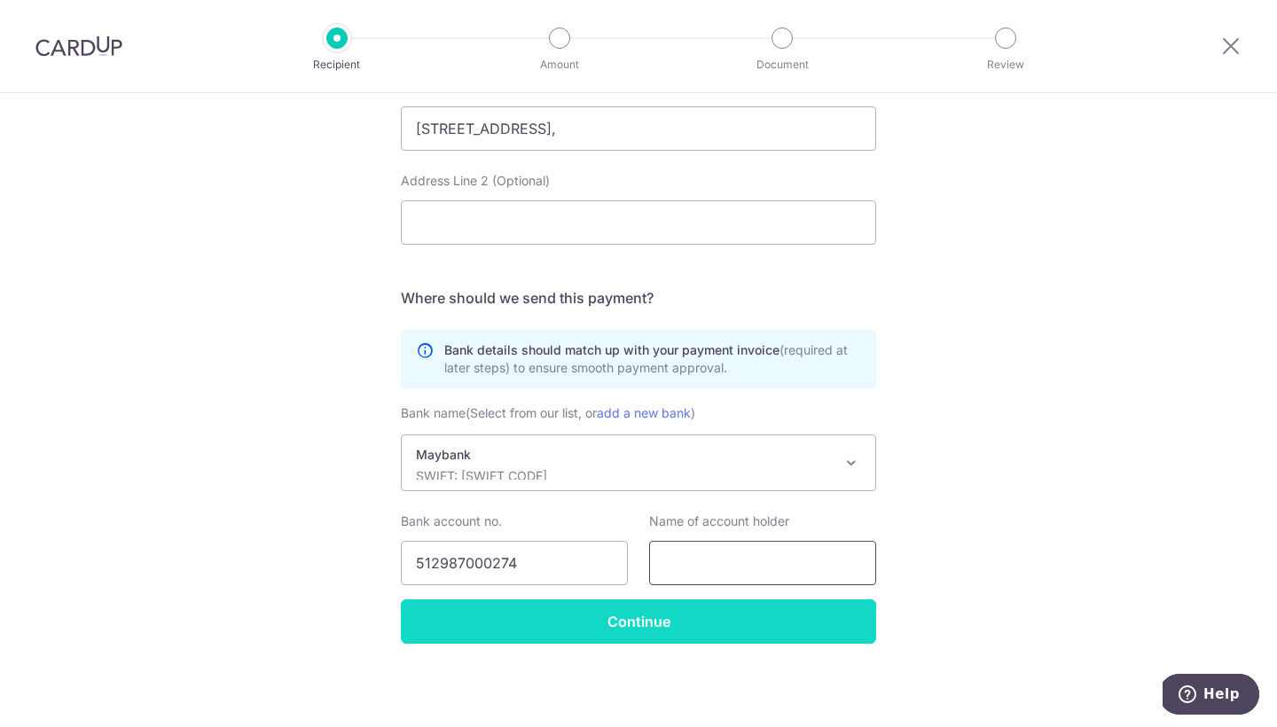
paste input "9S CREATION SDN BHD"
type input "9S CREATION SDN BHD"
click at [656, 619] on input "Continue" at bounding box center [638, 622] width 475 height 44
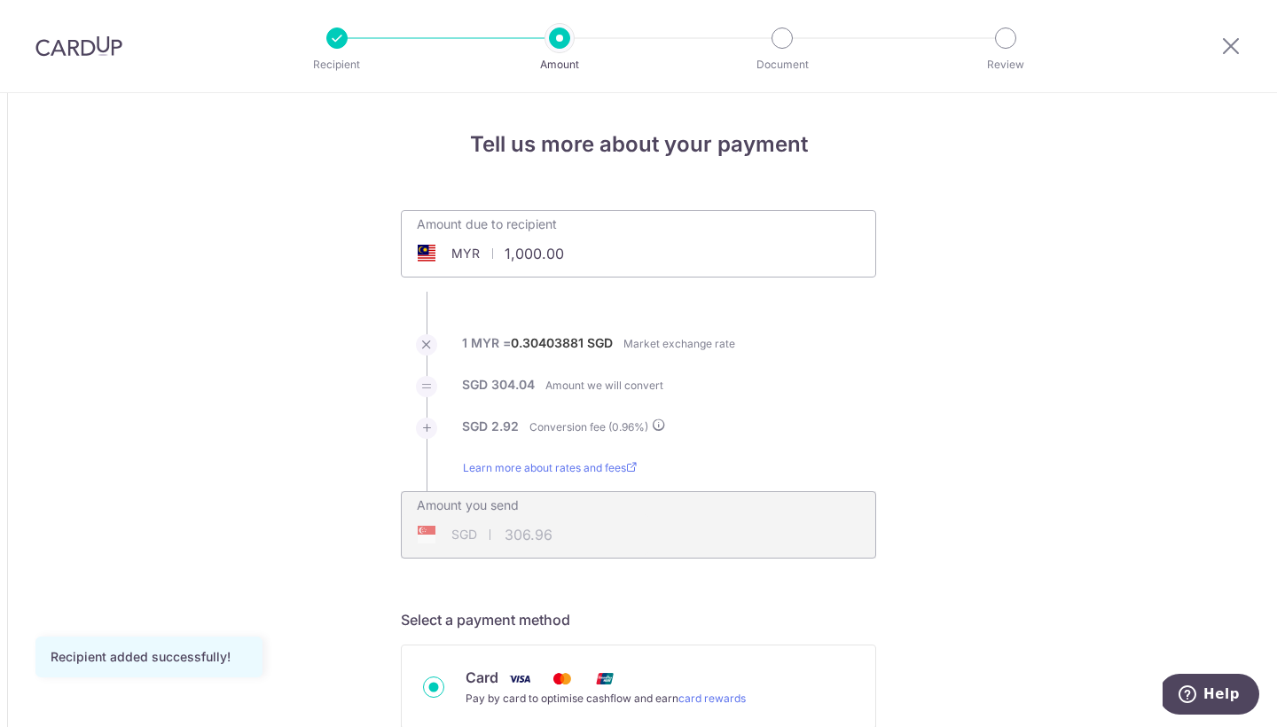
drag, startPoint x: 563, startPoint y: 254, endPoint x: 490, endPoint y: 250, distance: 73.7
click at [490, 252] on div "MYR 1,000.00 1000" at bounding box center [539, 253] width 274 height 41
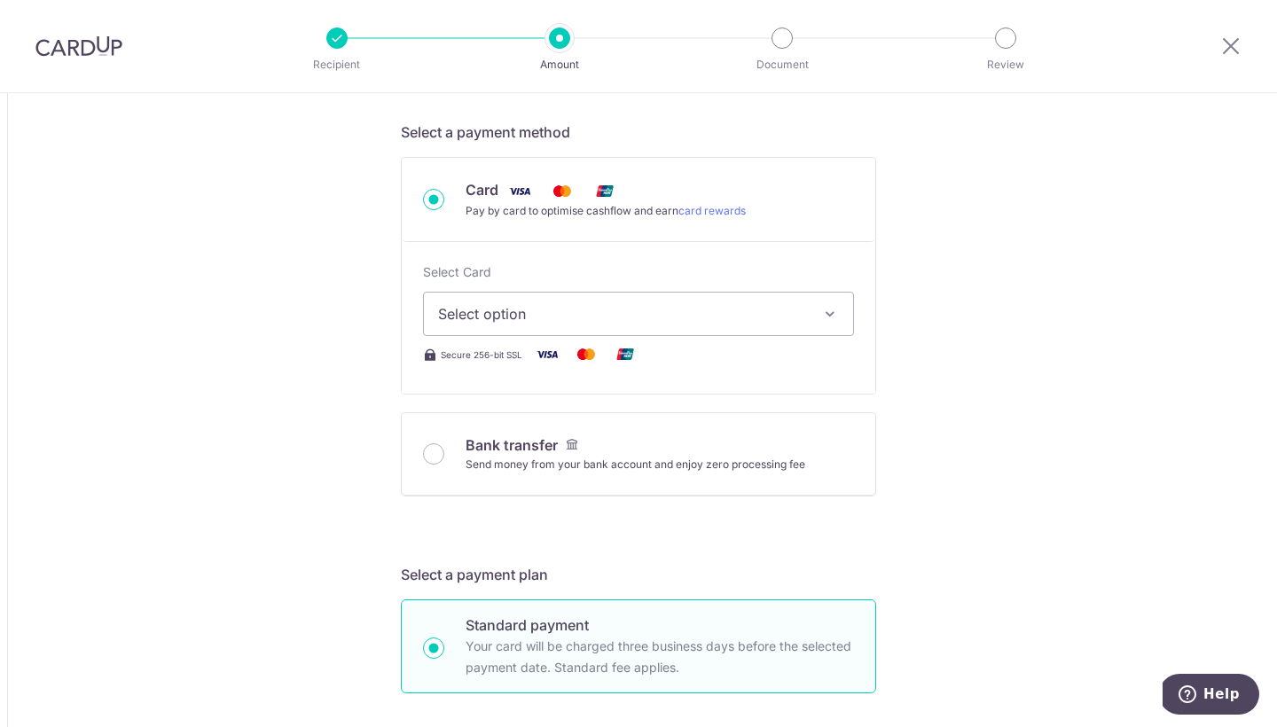
scroll to position [532, 0]
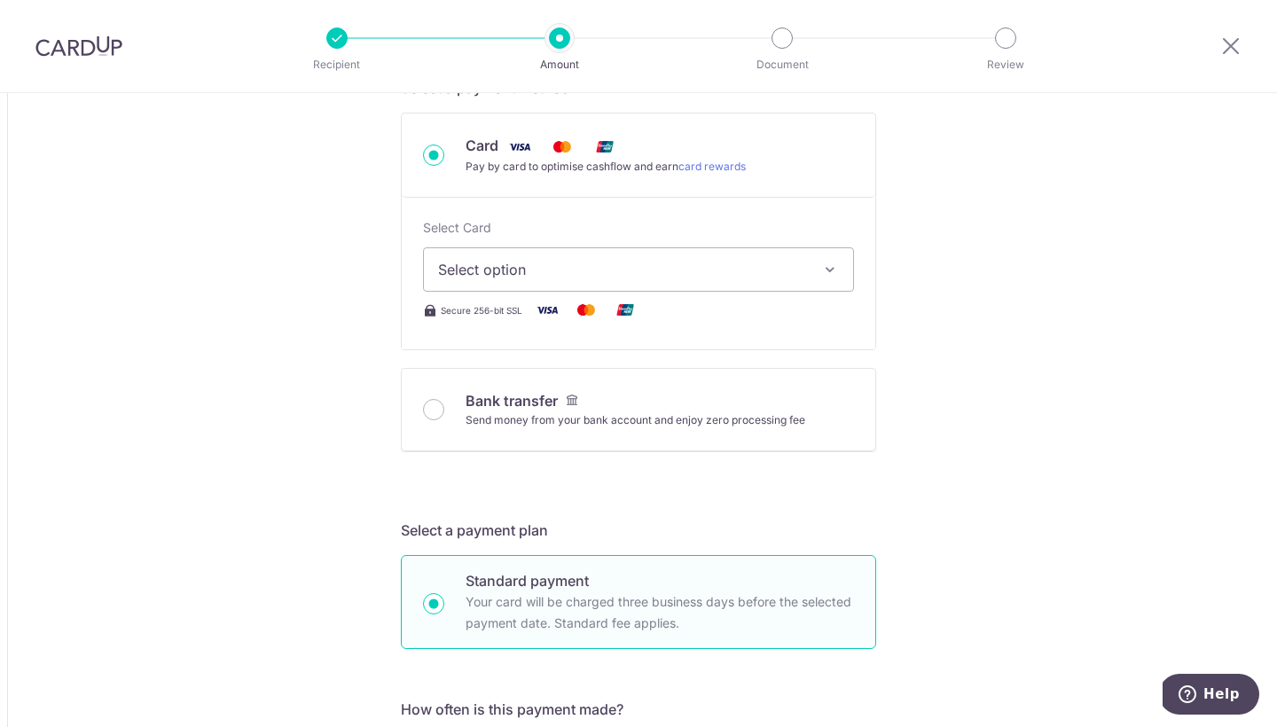
type input "917.70"
type input "281.70"
click at [683, 272] on span "Select option" at bounding box center [622, 269] width 369 height 21
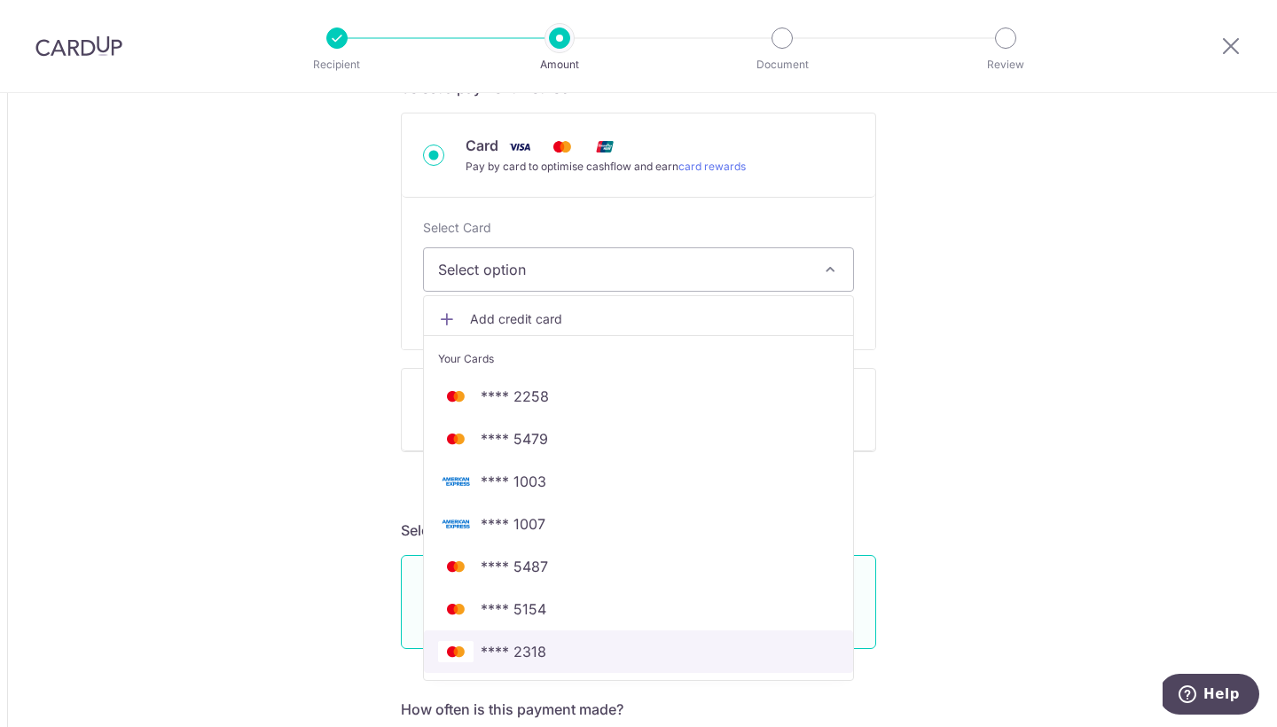
click at [529, 650] on span "**** 2318" at bounding box center [514, 651] width 66 height 21
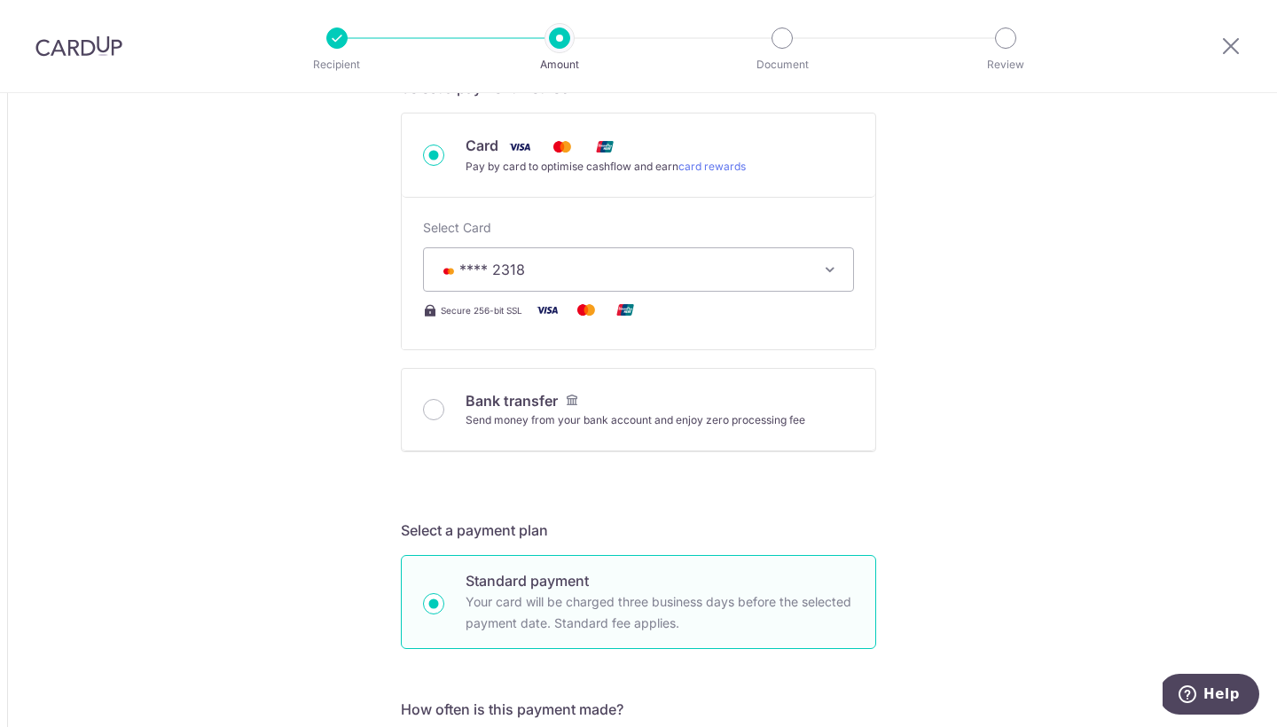
type input "917.70"
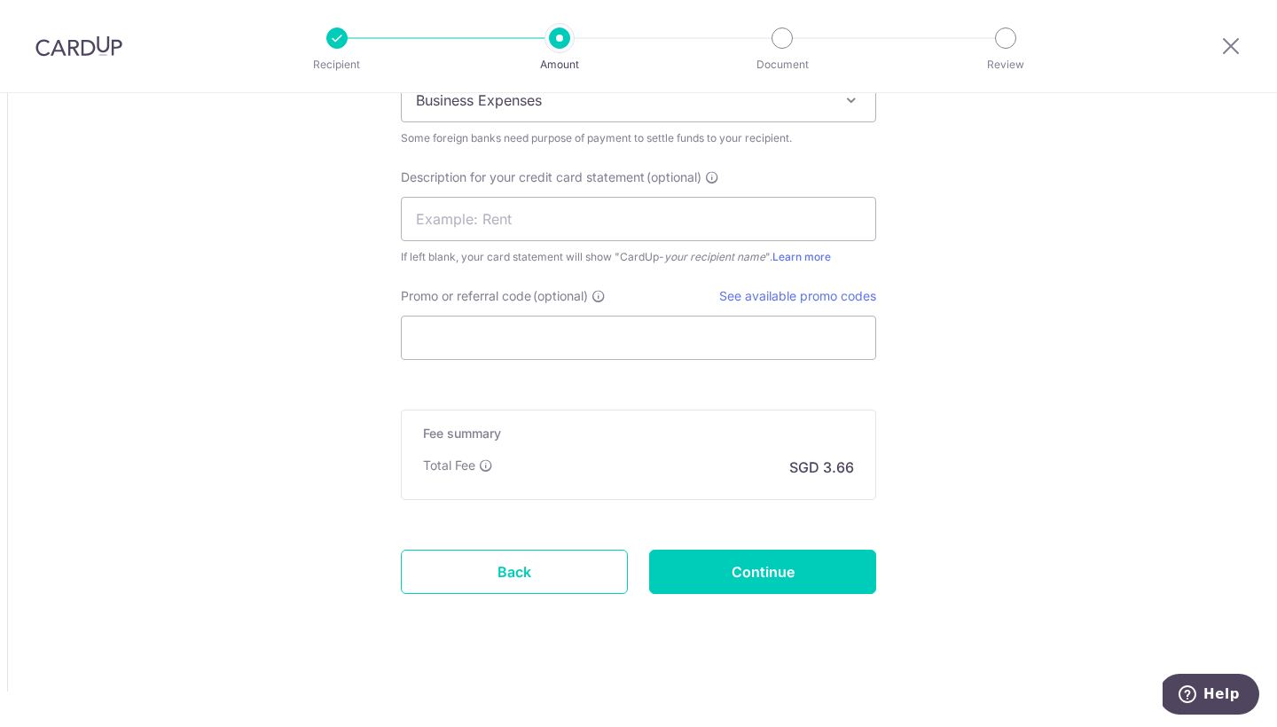
scroll to position [1757, 0]
click at [747, 576] on input "Continue" at bounding box center [762, 572] width 227 height 44
type input "Create Schedule"
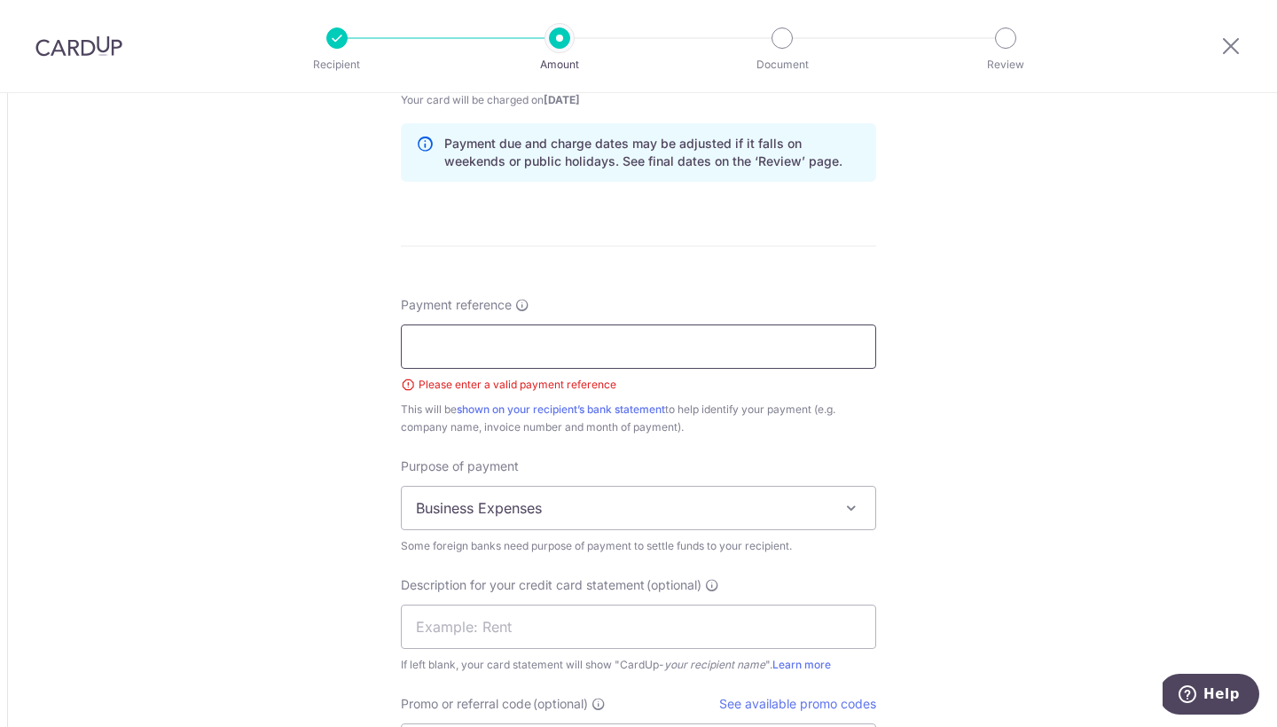
click at [650, 357] on input "Payment reference" at bounding box center [638, 347] width 475 height 44
paste input "QT-14844"
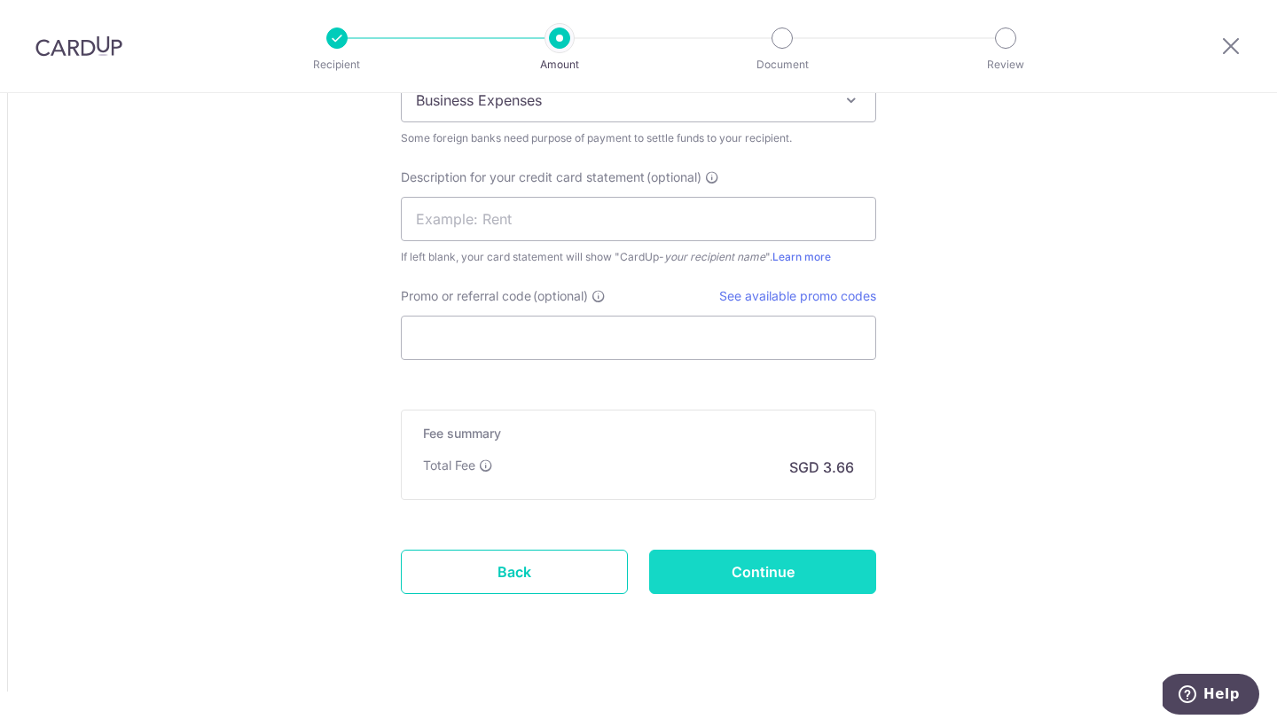
scroll to position [1782, 0]
type input "QT-14844 50% Deposit"
click at [750, 572] on input "Continue" at bounding box center [762, 572] width 227 height 44
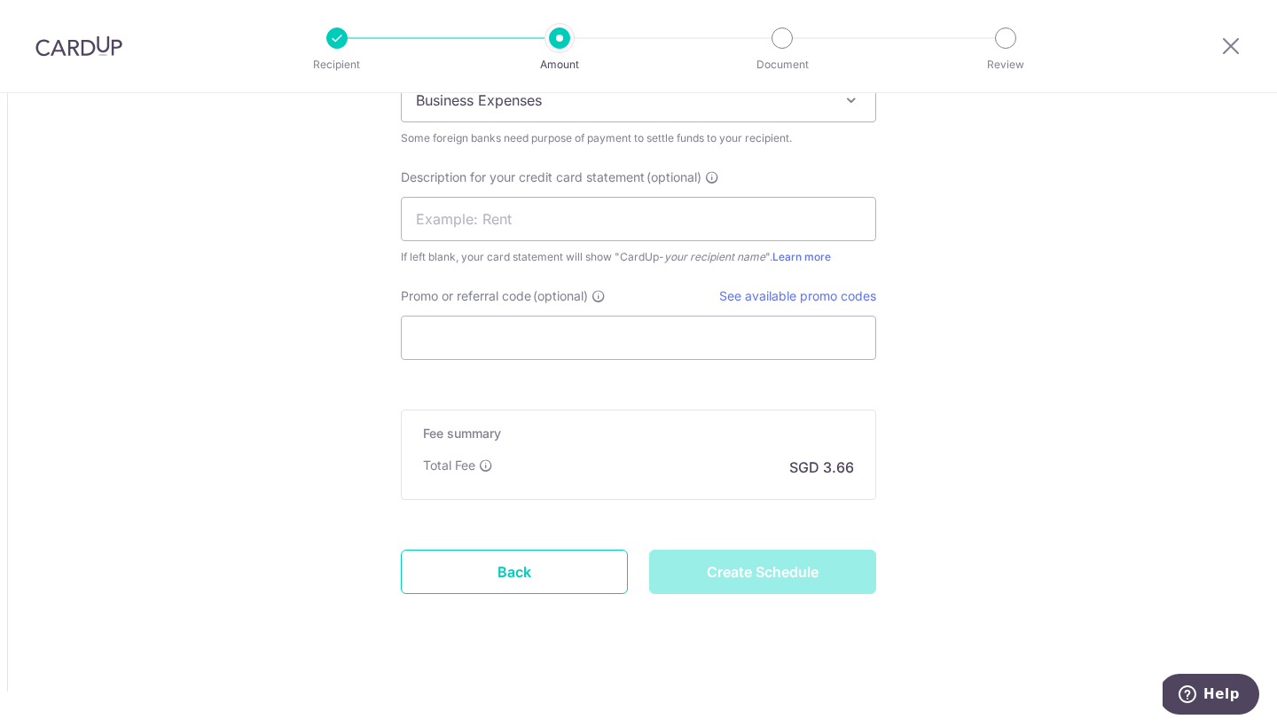
type input "Create Schedule"
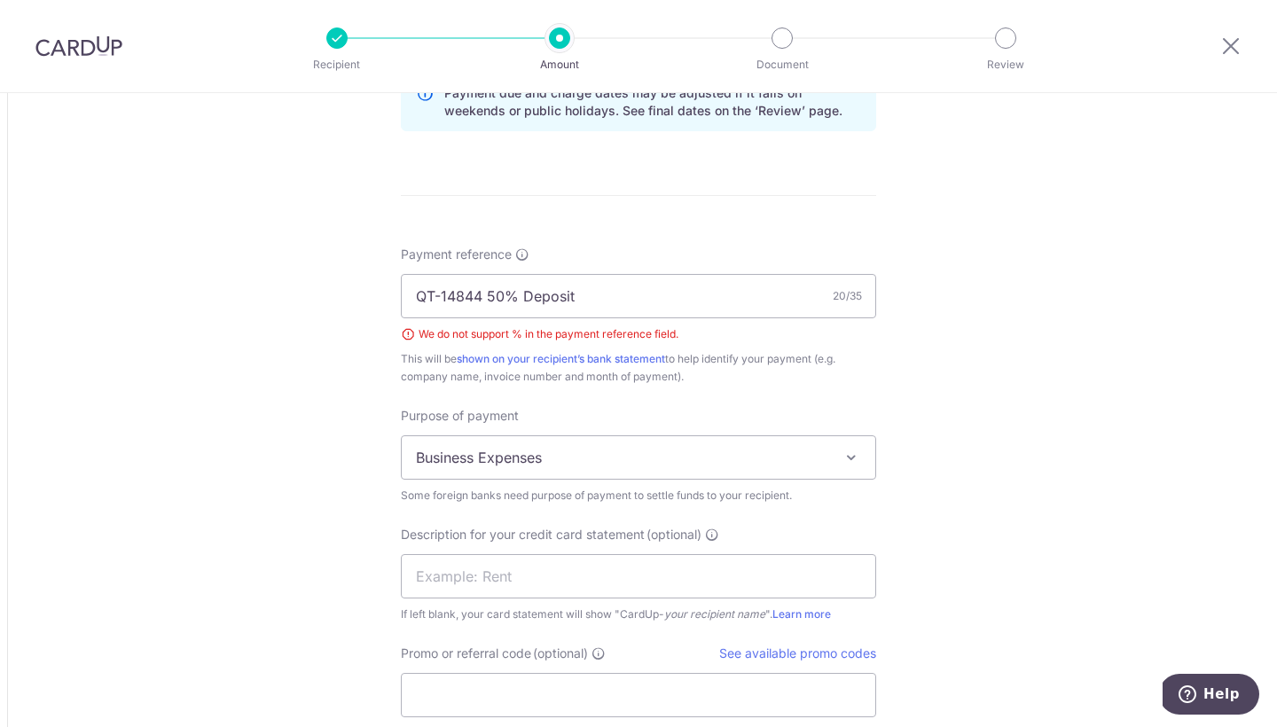
scroll to position [1424, 0]
click at [518, 295] on input "QT-14844 50% Deposit" at bounding box center [638, 297] width 475 height 44
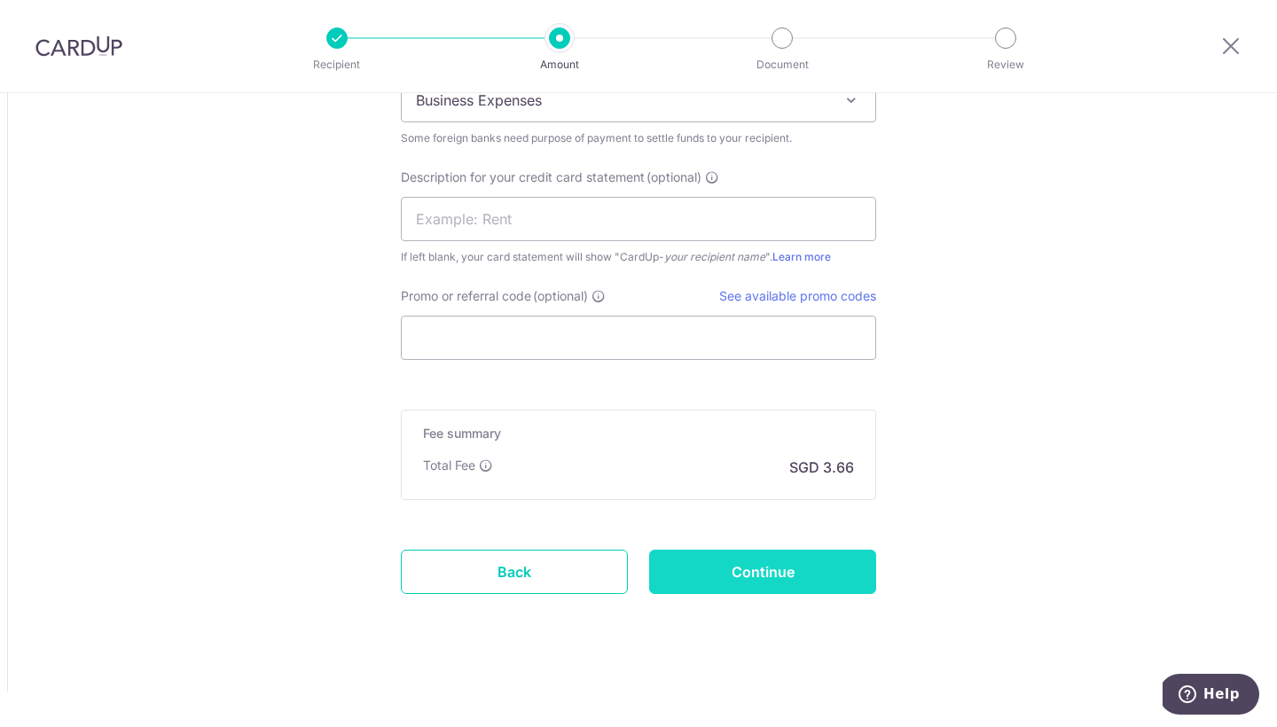
scroll to position [1782, 0]
type input "QT-14844 50 percent Deposit"
click at [720, 569] on input "Continue" at bounding box center [762, 572] width 227 height 44
type input "Create Schedule"
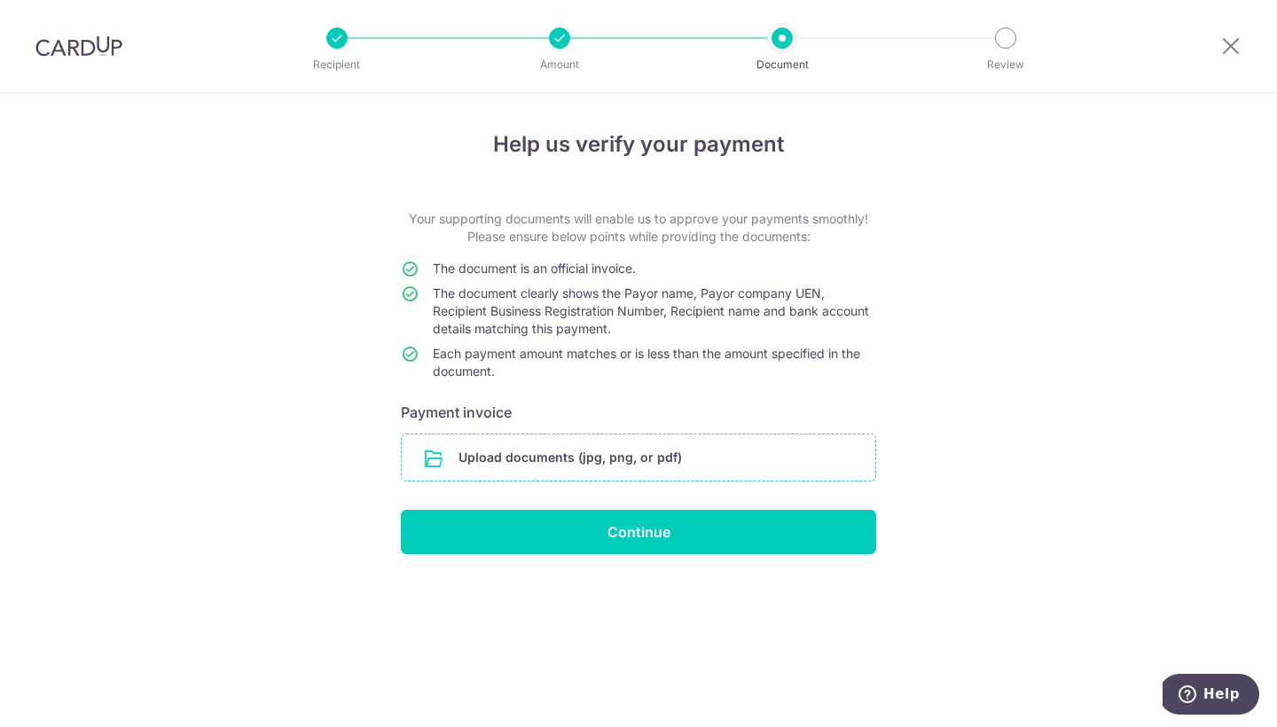
click at [546, 450] on input "file" at bounding box center [639, 458] width 474 height 46
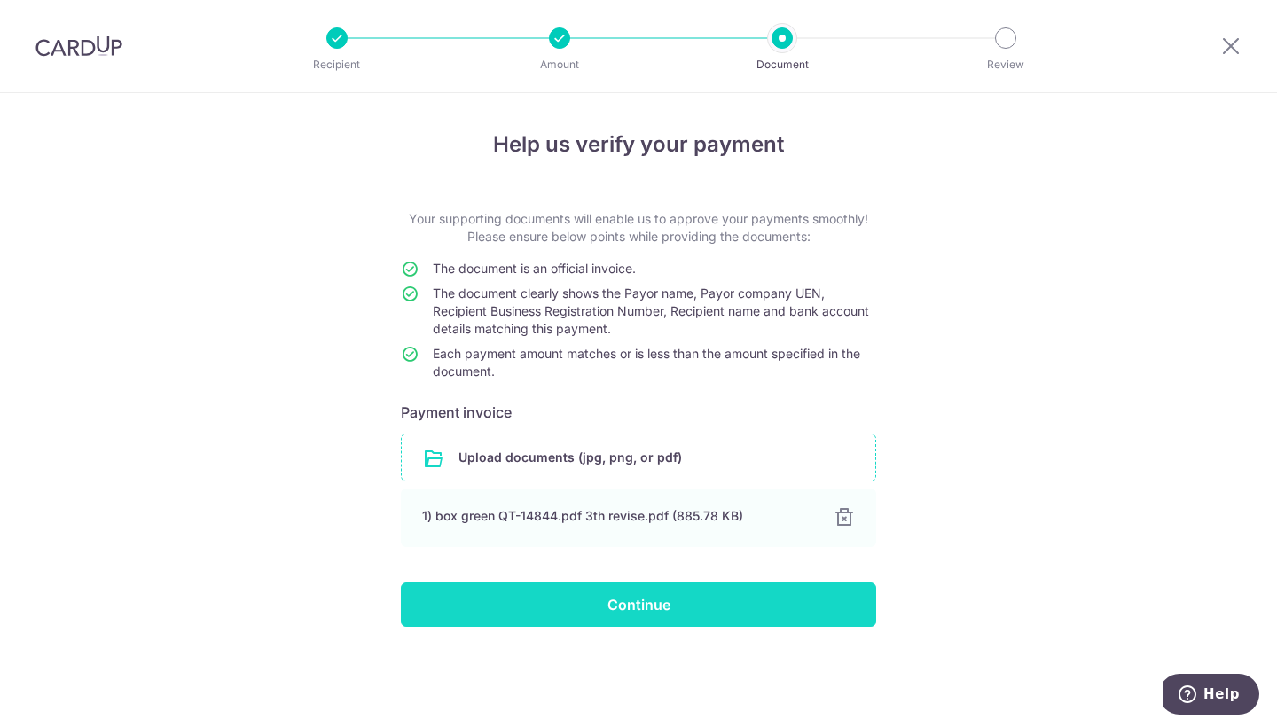
click at [653, 601] on input "Continue" at bounding box center [638, 605] width 475 height 44
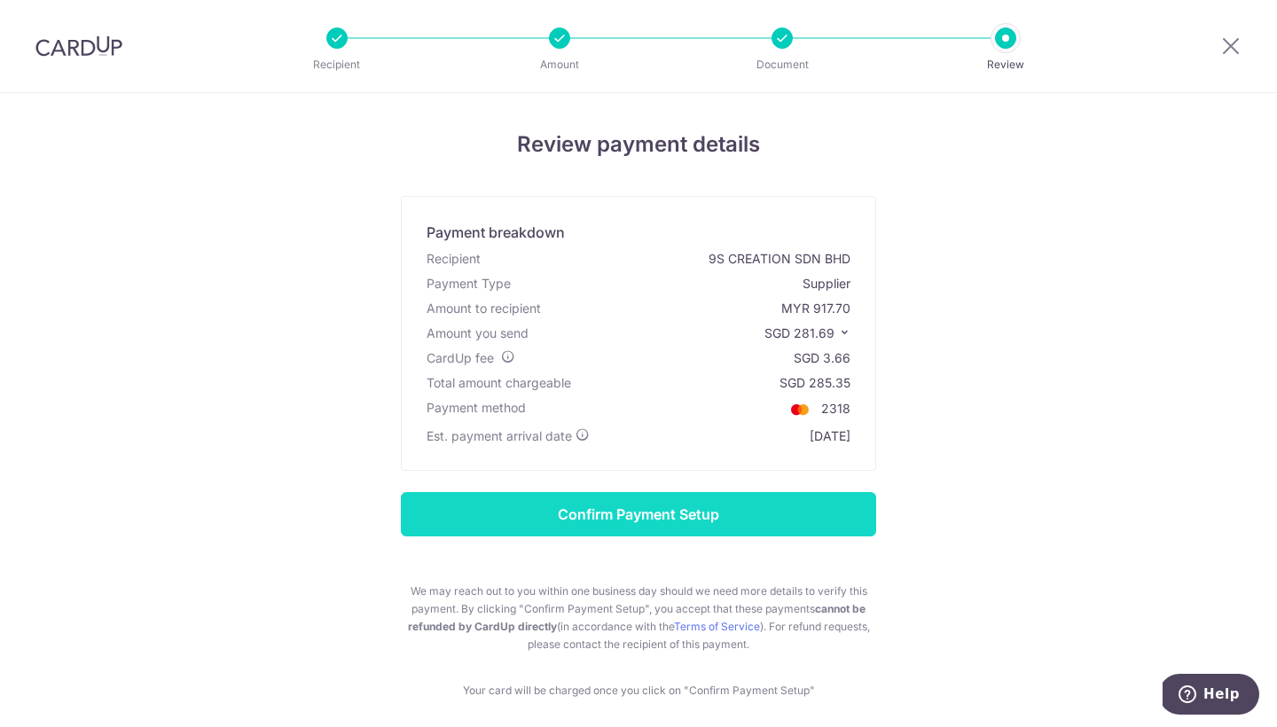
click at [565, 518] on input "Confirm Payment Setup" at bounding box center [638, 514] width 475 height 44
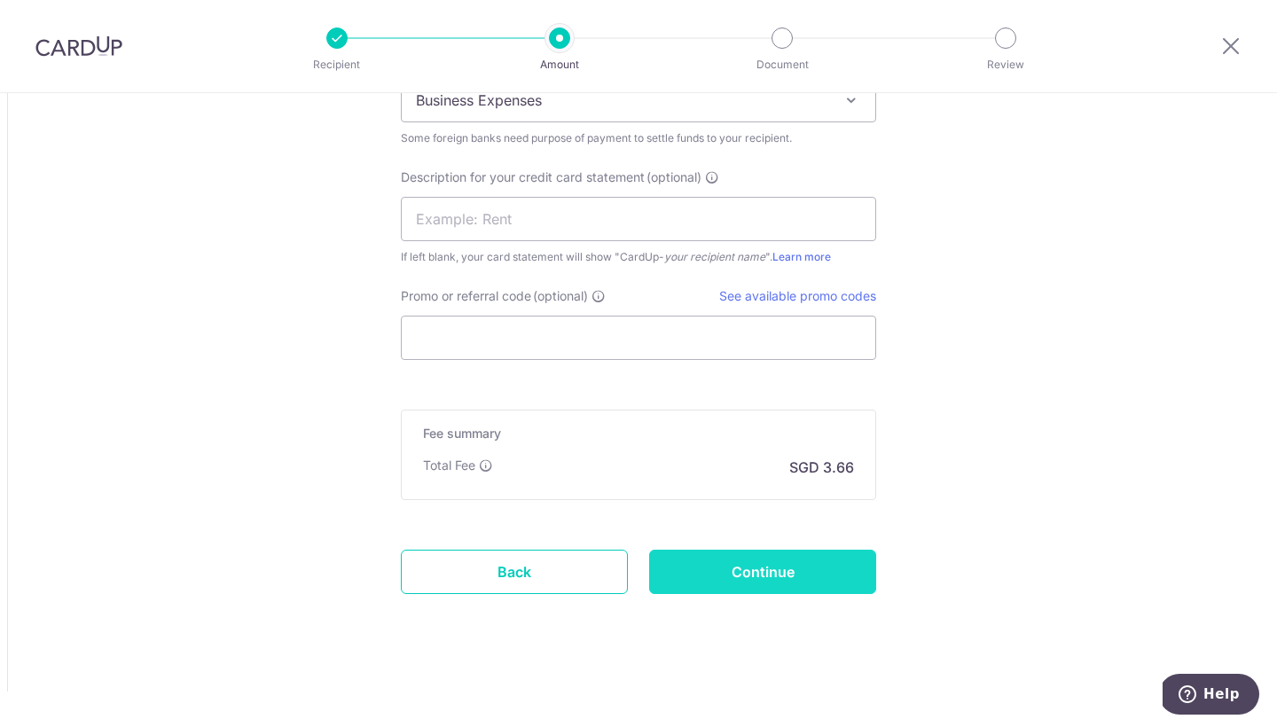
scroll to position [1830, 0]
click at [711, 581] on input "Continue" at bounding box center [762, 572] width 227 height 44
type input "Update Schedule"
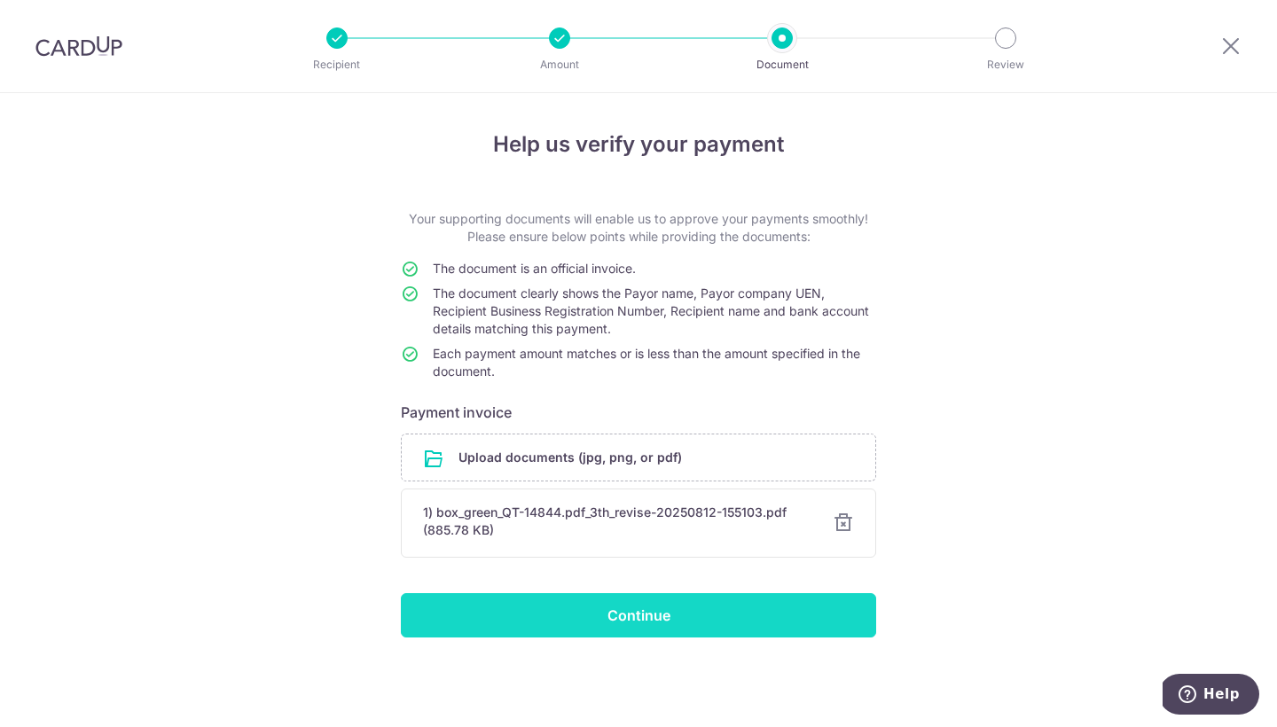
click at [626, 618] on input "Continue" at bounding box center [638, 615] width 475 height 44
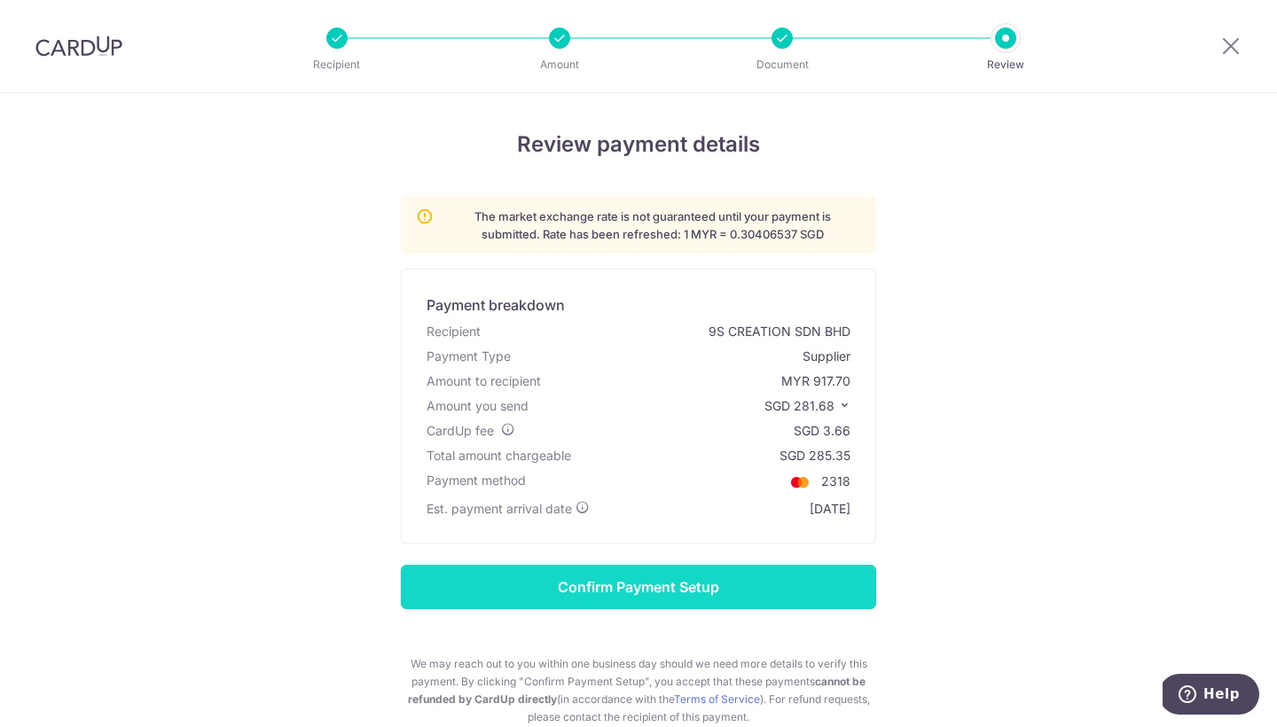
click at [602, 584] on input "Confirm Payment Setup" at bounding box center [638, 587] width 475 height 44
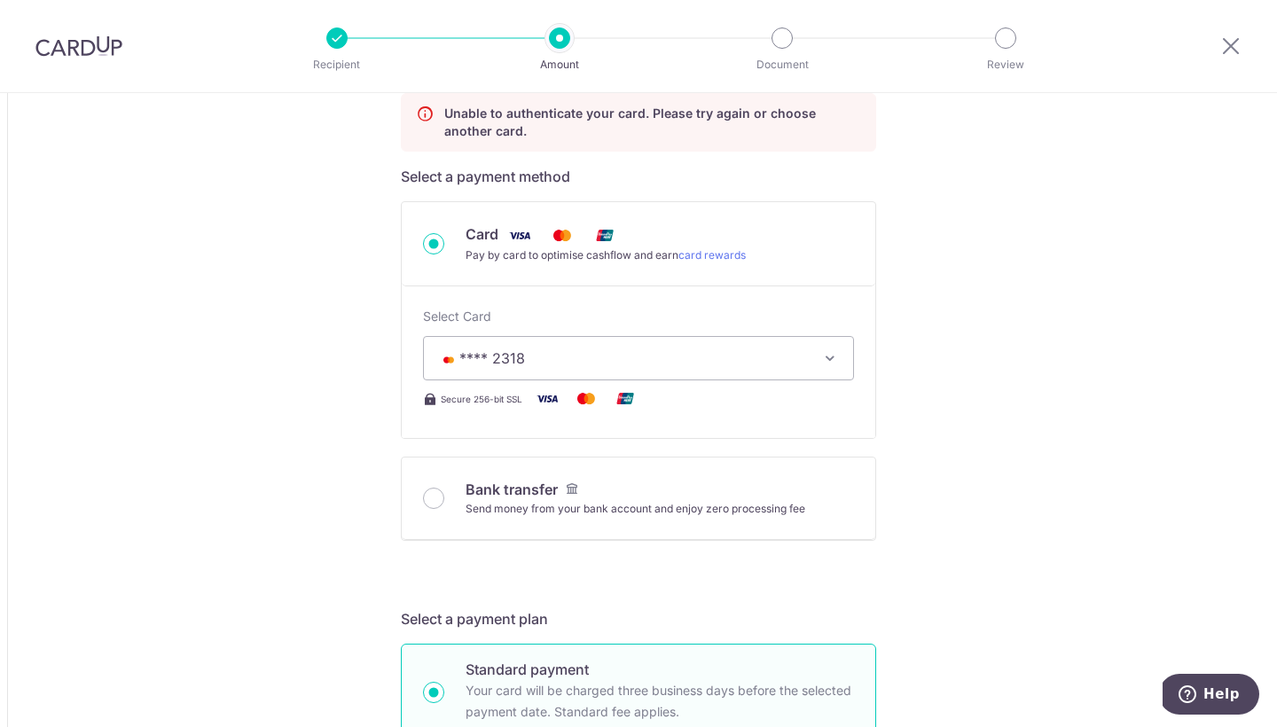
type input "917.70"
type input "281.76"
type input "917.70"
type input "281.77"
type input "917.70"
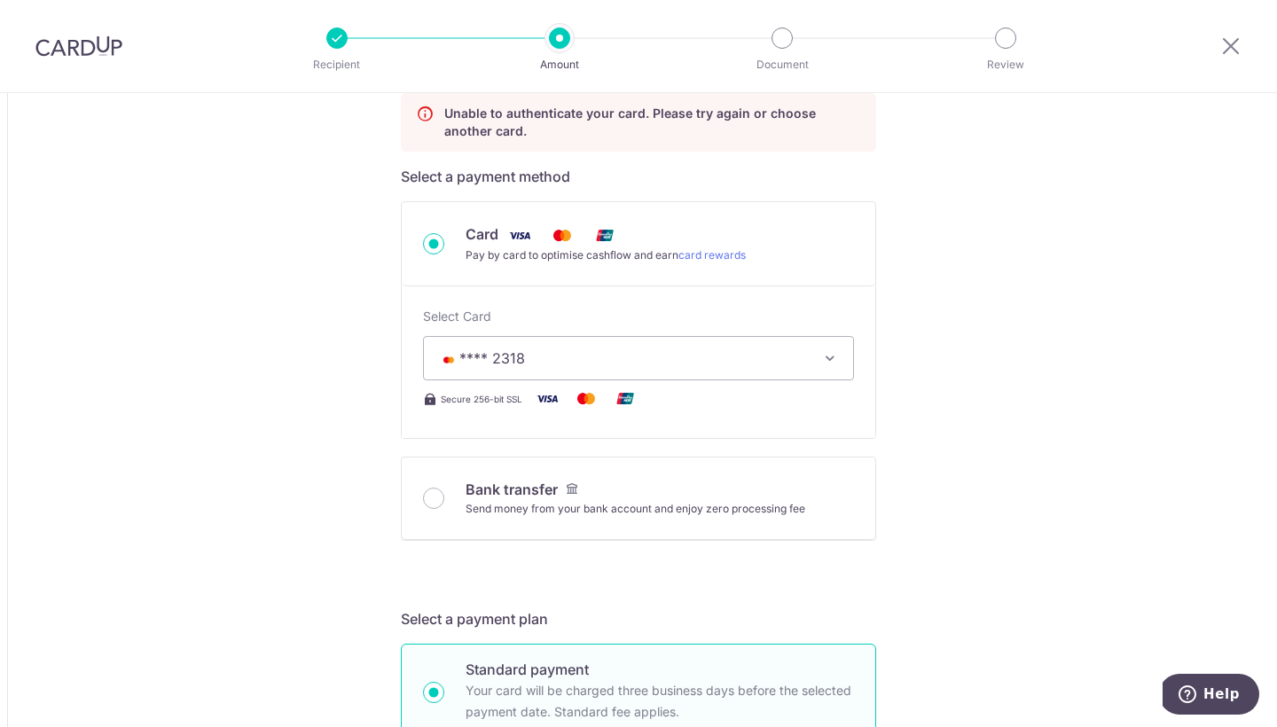
type input "281.78"
